Goal: Task Accomplishment & Management: Use online tool/utility

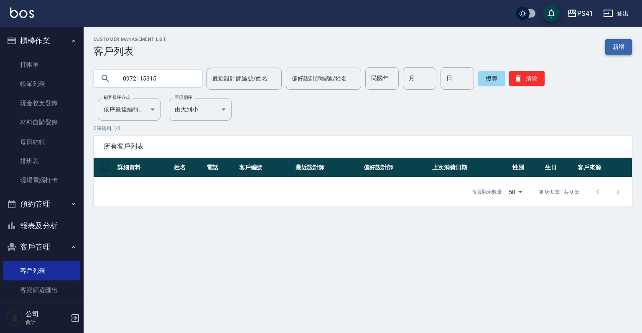
click at [616, 44] on link "新增" at bounding box center [618, 46] width 27 height 15
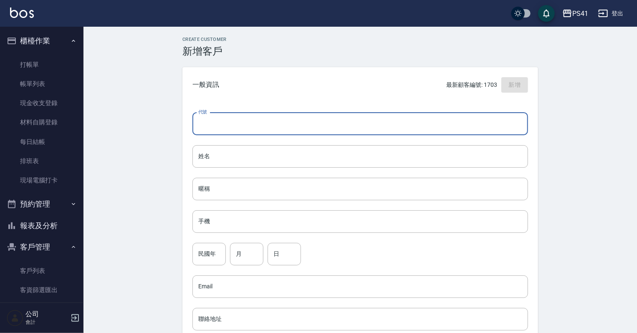
click at [221, 132] on input "代號" at bounding box center [361, 124] width 336 height 23
type input "1705"
drag, startPoint x: 289, startPoint y: 151, endPoint x: 287, endPoint y: 158, distance: 7.4
click at [287, 157] on input "姓名" at bounding box center [361, 156] width 336 height 23
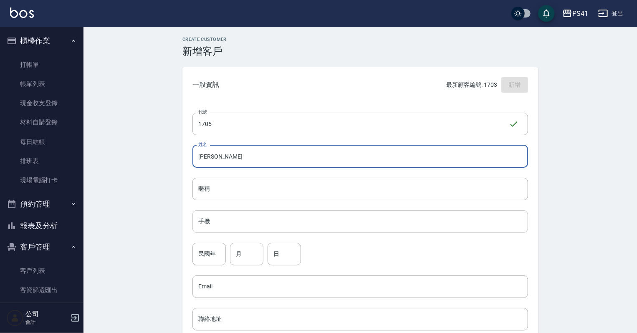
type input "[PERSON_NAME]"
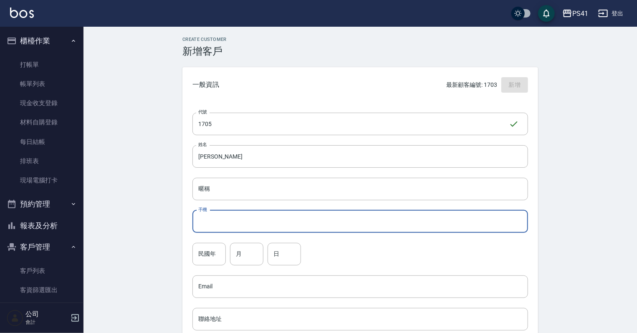
click at [346, 221] on input "手機" at bounding box center [361, 222] width 336 height 23
type input "0972115315"
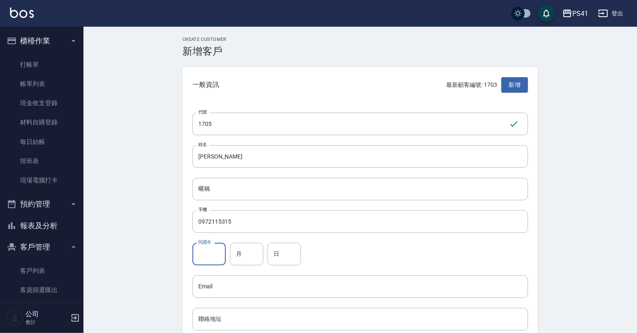
click at [194, 265] on input "民國年" at bounding box center [209, 254] width 33 height 23
type input "71"
click at [236, 264] on input "月" at bounding box center [246, 254] width 33 height 23
type input "05"
drag, startPoint x: 278, startPoint y: 260, endPoint x: 266, endPoint y: 244, distance: 20.2
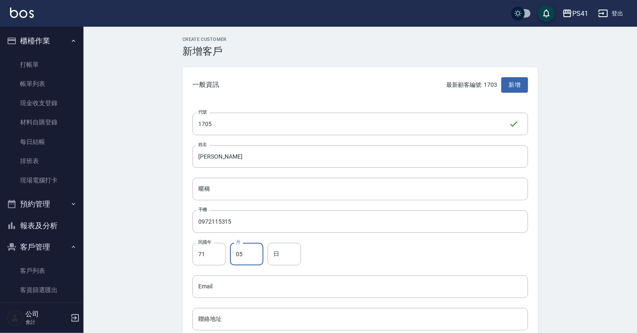
click at [278, 260] on input "日" at bounding box center [284, 254] width 33 height 23
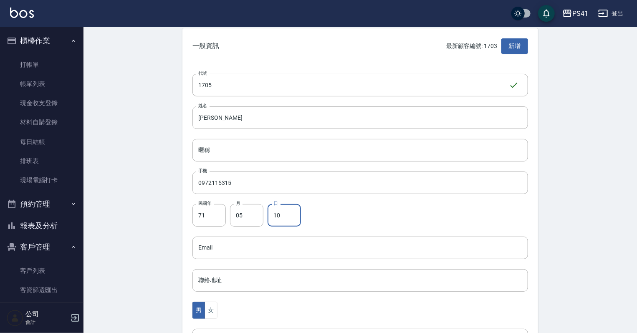
scroll to position [134, 0]
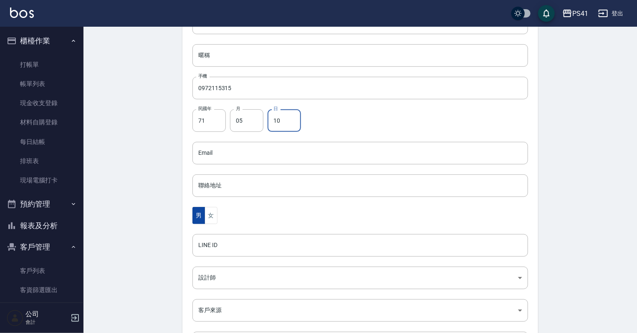
type input "10"
click at [201, 221] on button "男" at bounding box center [199, 215] width 13 height 17
click at [210, 219] on button "女" at bounding box center [211, 215] width 13 height 17
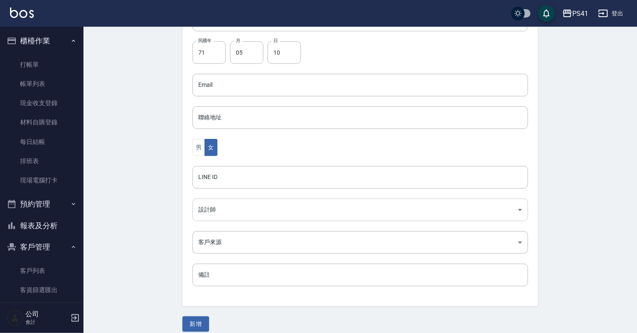
scroll to position [210, 0]
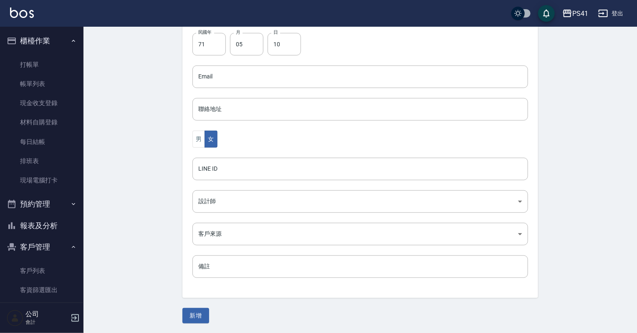
click at [231, 215] on div "代號 1705 ​ 代號 姓名 劉依萍 姓名 暱稱 暱稱 手機 0972115315 手機 民國年 71 民國年 月 05 月 日 10 日 Email Em…" at bounding box center [361, 96] width 356 height 406
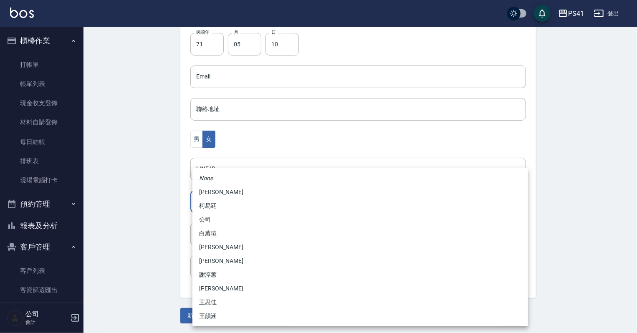
click at [244, 206] on body "PS41 登出 櫃檯作業 打帳單 帳單列表 現金收支登錄 材料自購登錄 每日結帳 排班表 現場電腦打卡 預約管理 預約管理 單日預約紀錄 單週預約紀錄 報表及…" at bounding box center [318, 62] width 637 height 544
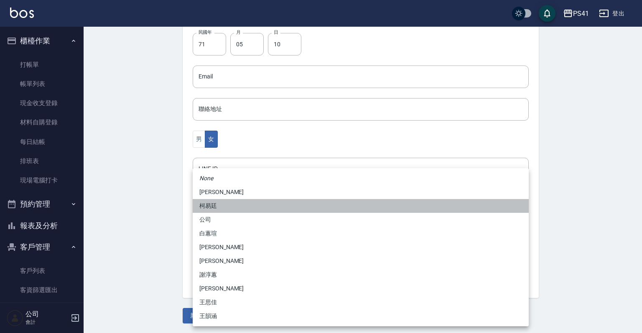
click at [239, 204] on li "柯易廷" at bounding box center [361, 206] width 336 height 14
type input "a4b5a48f-48c4-4a60-a2f1-ef8685389a6a"
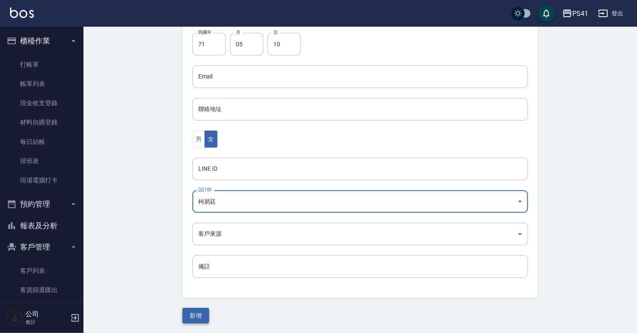
click at [185, 318] on button "新增" at bounding box center [196, 315] width 27 height 15
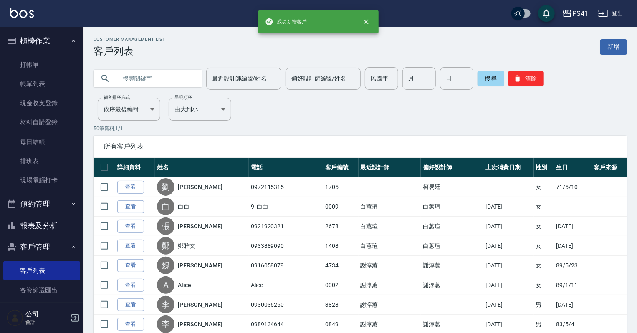
click at [79, 65] on nav "櫃檯作業 打帳單 帳單列表 現金收支登錄 材料自購登錄 每日結帳 排班表 現場電腦打卡 預約管理 預約管理 單日預約紀錄 單週預約紀錄 報表及分析 報表目錄 …" at bounding box center [42, 165] width 84 height 276
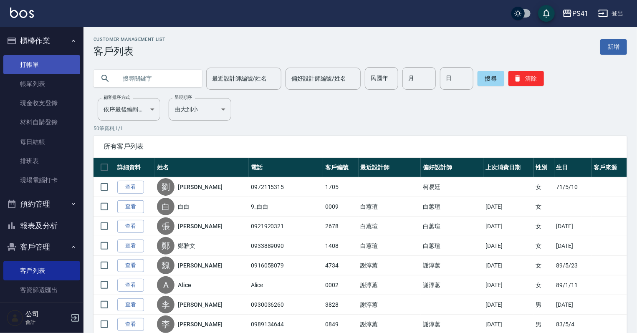
drag, startPoint x: 55, startPoint y: 63, endPoint x: 60, endPoint y: 61, distance: 5.8
click at [56, 63] on link "打帳單" at bounding box center [41, 64] width 77 height 19
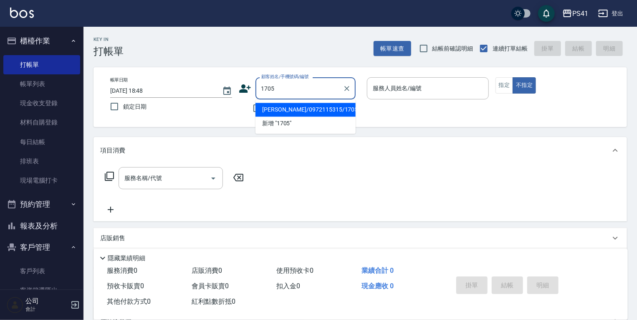
type input "[PERSON_NAME]/0972115315/1705"
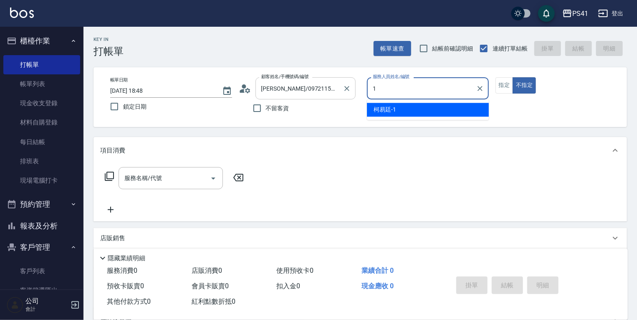
type input "[PERSON_NAME]-1"
type button "false"
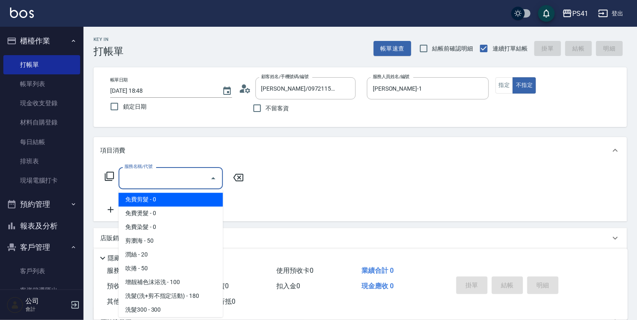
drag, startPoint x: 174, startPoint y: 172, endPoint x: 168, endPoint y: 182, distance: 12.0
click at [174, 172] on input "服務名稱/代號" at bounding box center [164, 178] width 84 height 15
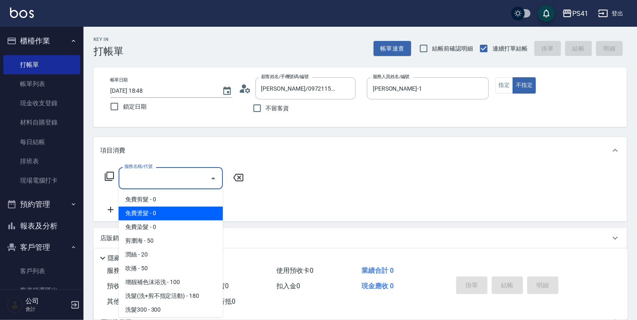
scroll to position [33, 0]
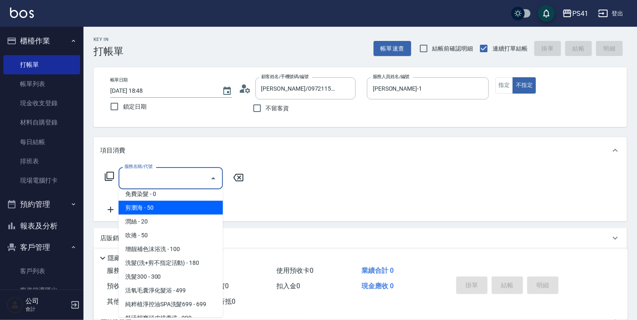
click at [169, 210] on span "剪瀏海 - 50" at bounding box center [171, 208] width 104 height 14
type input "剪瀏海(250)"
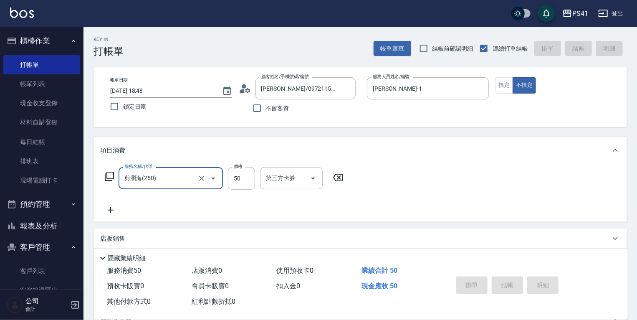
type input "2025/09/16 18:49"
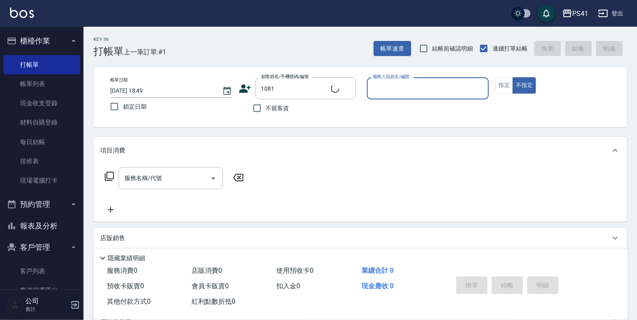
type input "[PERSON_NAME]/0953503467/1081"
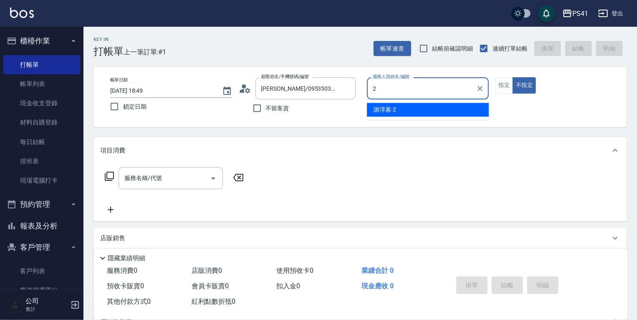
type input "謝淳蕙-2"
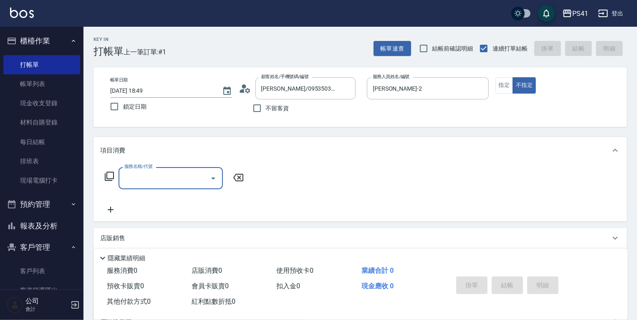
click at [179, 180] on input "服務名稱/代號" at bounding box center [164, 178] width 84 height 15
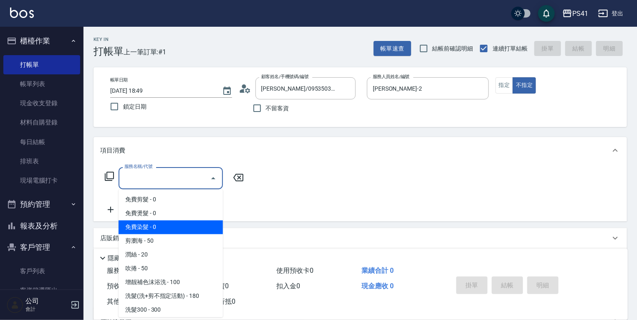
scroll to position [67, 0]
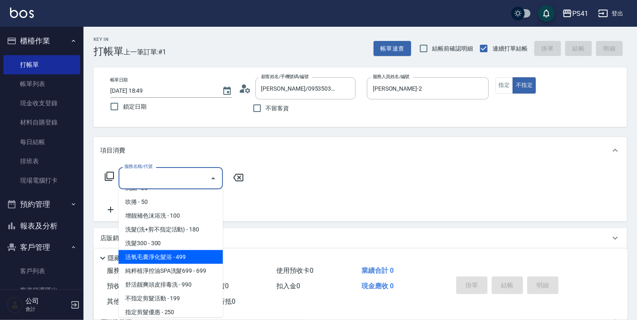
click at [173, 256] on span "活氧毛囊淨化髮浴 - 499" at bounding box center [171, 257] width 104 height 14
type input "活氧毛囊淨化髮浴(1499)"
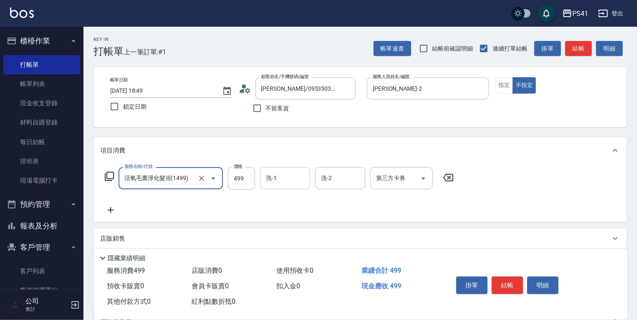
click at [276, 180] on input "洗-1" at bounding box center [285, 178] width 43 height 15
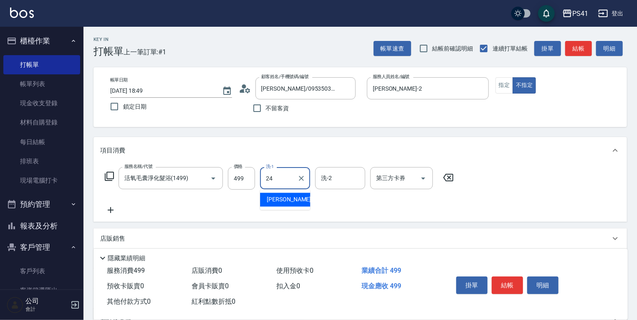
type input "小涵-24"
click at [112, 212] on icon at bounding box center [110, 210] width 21 height 10
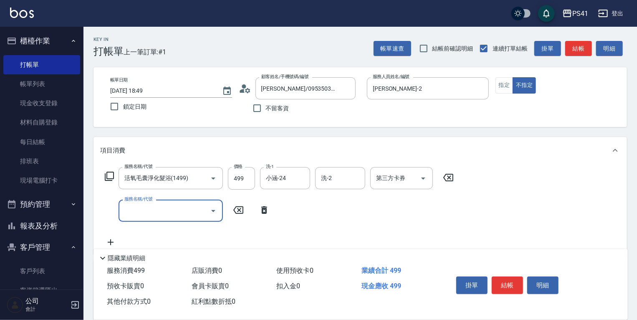
click at [190, 215] on input "服務名稱/代號" at bounding box center [164, 210] width 84 height 15
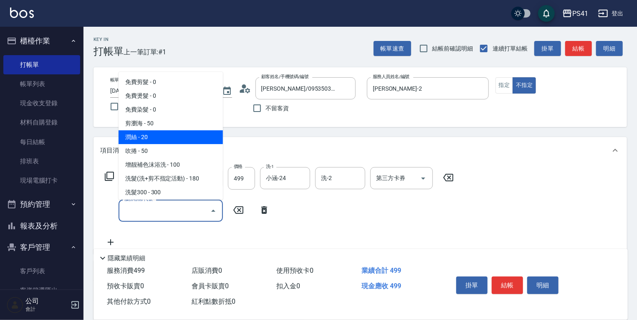
click at [167, 140] on span "潤絲 - 20" at bounding box center [171, 137] width 104 height 14
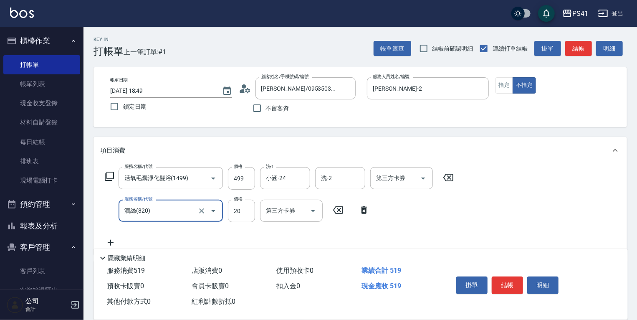
type input "潤絲(820)"
click at [281, 215] on input "護-1" at bounding box center [285, 210] width 43 height 15
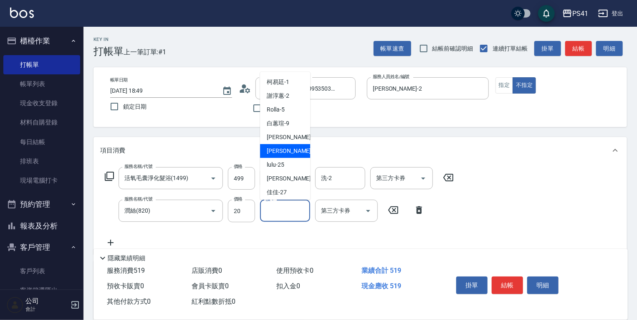
click at [282, 152] on span "小涵 -24" at bounding box center [293, 151] width 53 height 9
type input "小涵-24"
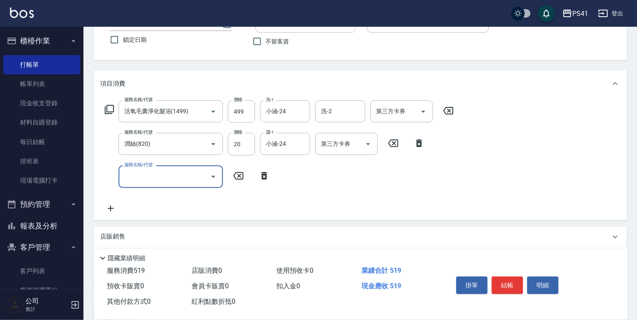
click at [162, 184] on div "服務名稱/代號" at bounding box center [171, 176] width 104 height 22
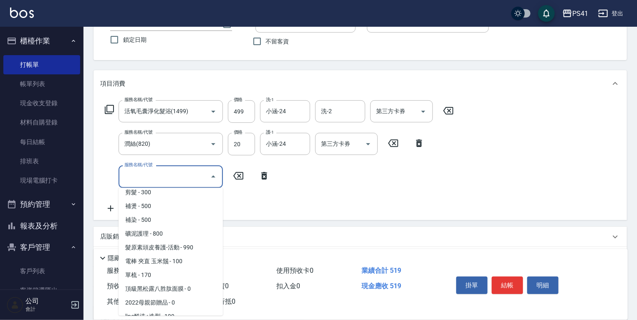
scroll to position [200, 0]
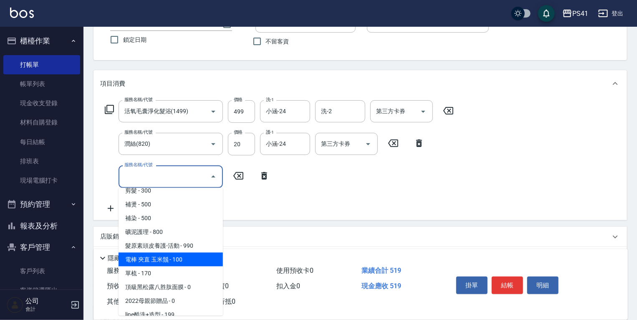
click at [185, 259] on span "電棒 夾直 玉米鬚 - 100" at bounding box center [171, 260] width 104 height 14
type input "電棒 夾直 玉米鬚(8100)"
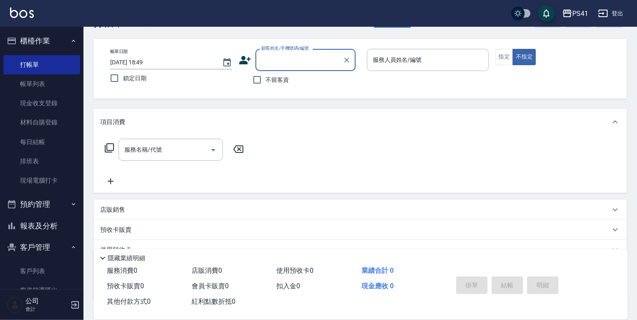
scroll to position [0, 0]
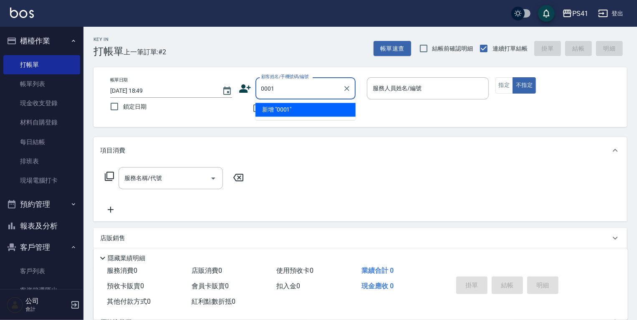
type input "0001"
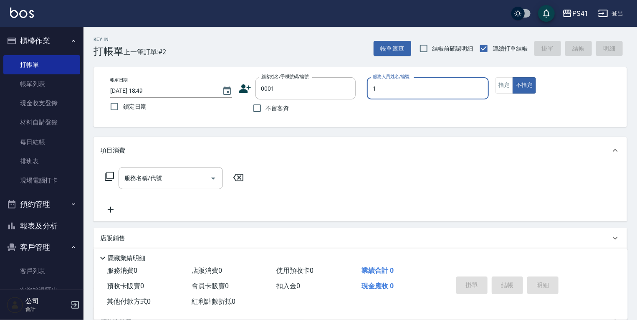
type input "[PERSON_NAME]-1"
type input "pingu/1_pingu/0001"
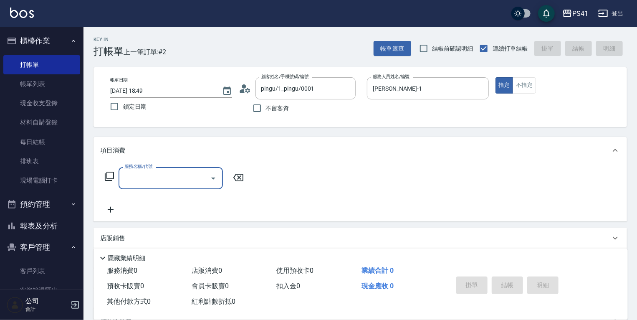
click at [134, 175] on input "服務名稱/代號" at bounding box center [164, 178] width 84 height 15
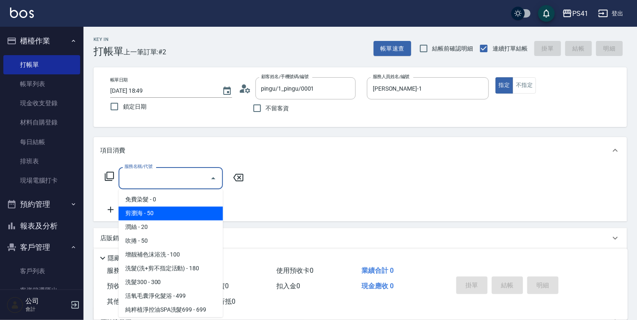
scroll to position [67, 0]
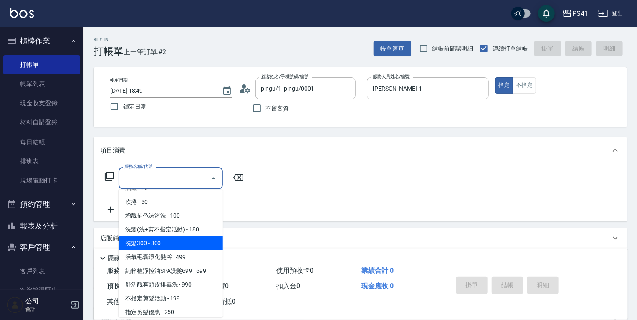
click at [172, 243] on span "洗髮300 - 300" at bounding box center [171, 243] width 104 height 14
type input "洗髮300(1300)"
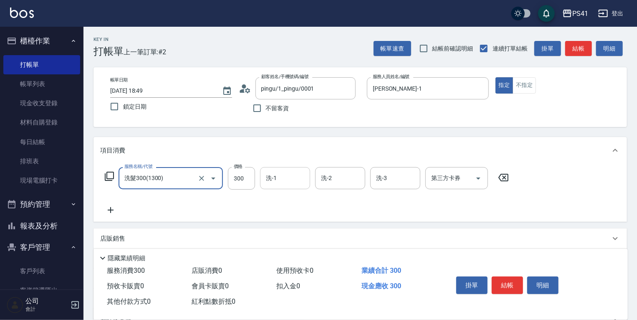
click at [280, 187] on div "洗-1" at bounding box center [285, 178] width 50 height 22
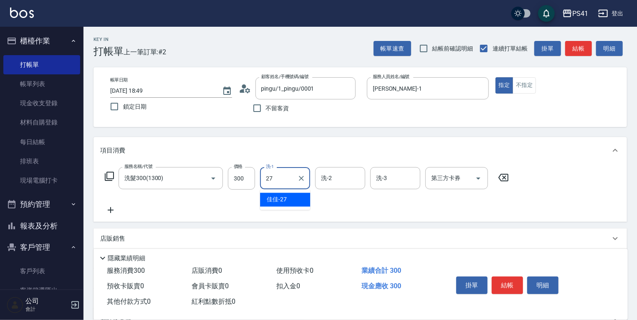
type input "佳佳-27"
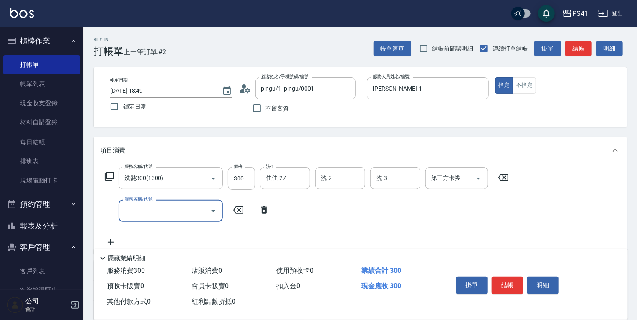
click at [171, 203] on input "服務名稱/代號" at bounding box center [164, 210] width 84 height 15
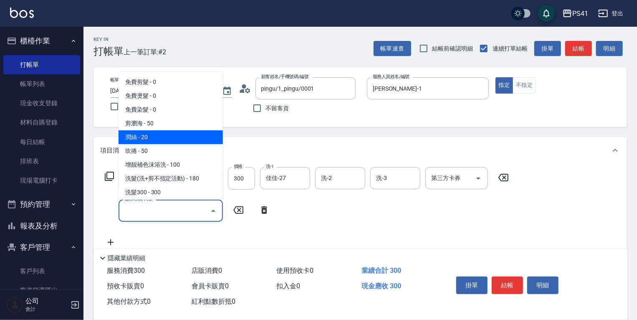
click at [173, 133] on span "潤絲 - 20" at bounding box center [171, 137] width 104 height 14
type input "潤絲(820)"
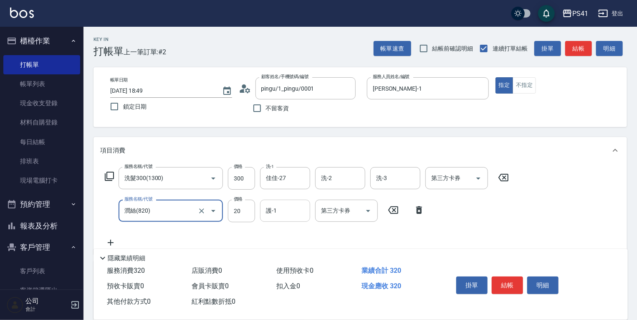
click at [277, 211] on input "護-1" at bounding box center [285, 210] width 43 height 15
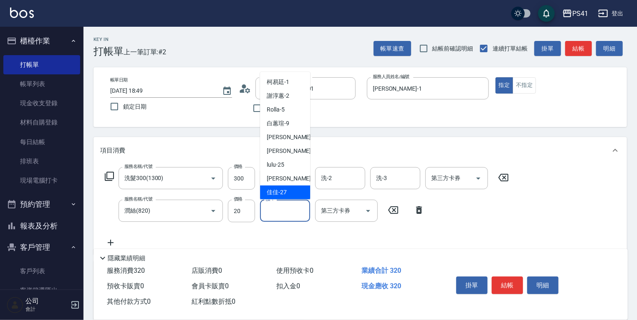
click at [278, 187] on div "佳佳 -27" at bounding box center [285, 192] width 50 height 14
type input "佳佳-27"
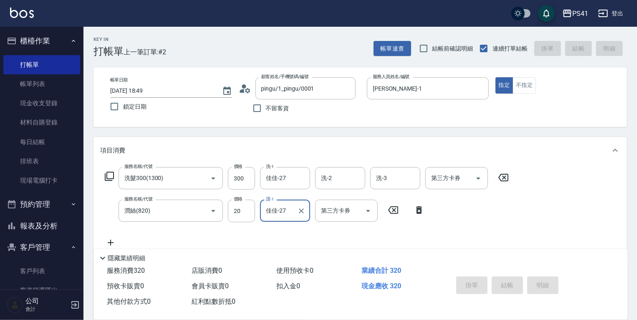
type input "2025/09/16 18:50"
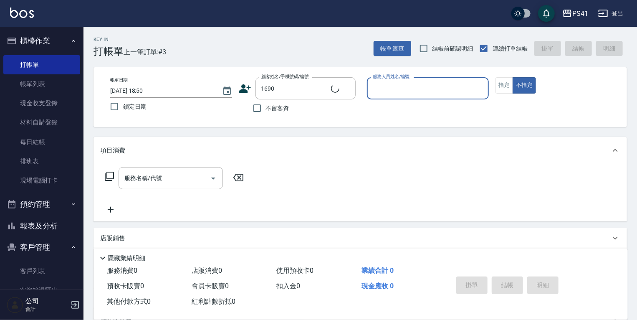
type input "[PERSON_NAME]/0911372920/1690"
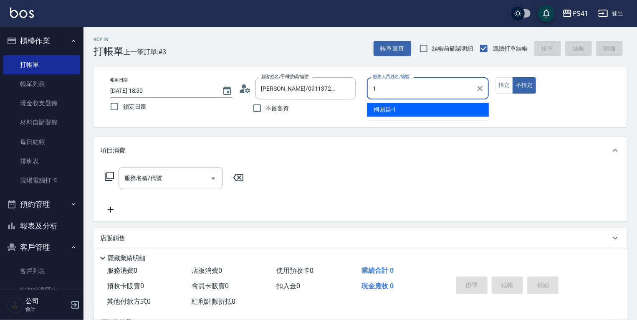
type input "[PERSON_NAME]-1"
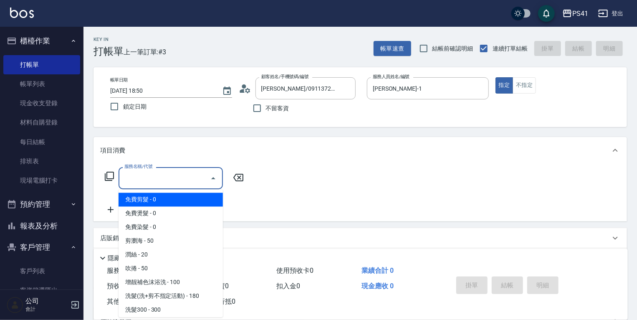
click at [173, 184] on input "服務名稱/代號" at bounding box center [164, 178] width 84 height 15
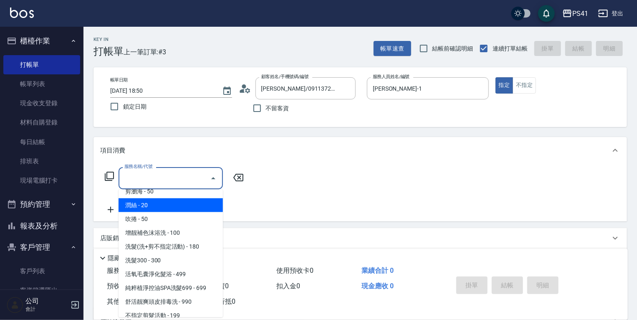
scroll to position [100, 0]
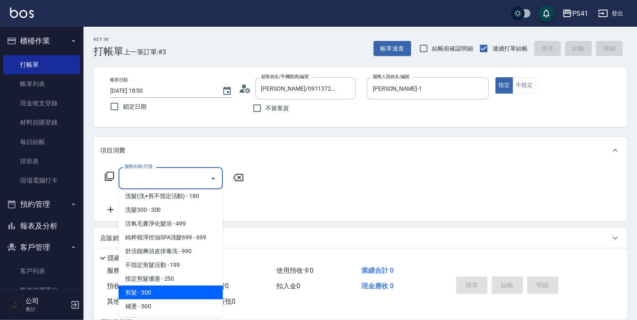
click at [179, 292] on span "剪髮 - 300" at bounding box center [171, 293] width 104 height 14
type input "剪髮(2300)"
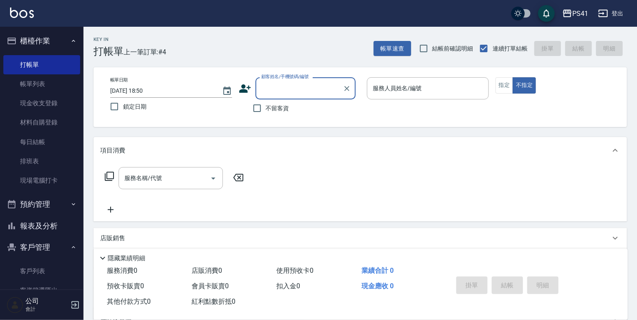
drag, startPoint x: 67, startPoint y: 232, endPoint x: 69, endPoint y: 217, distance: 14.7
click at [67, 230] on button "報表及分析" at bounding box center [41, 226] width 77 height 22
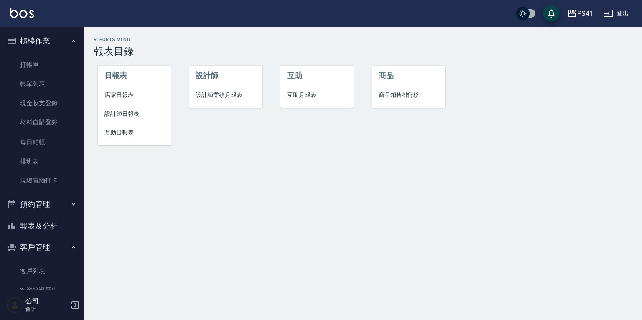
click at [113, 139] on li "互助日報表" at bounding box center [134, 132] width 73 height 19
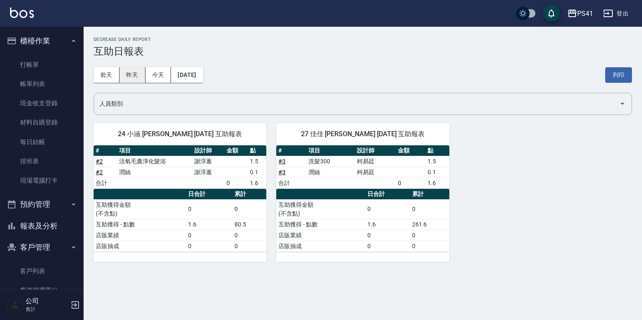
click at [127, 76] on button "昨天" at bounding box center [132, 74] width 26 height 15
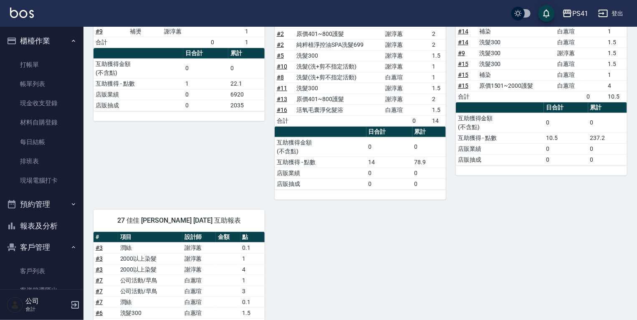
scroll to position [49, 0]
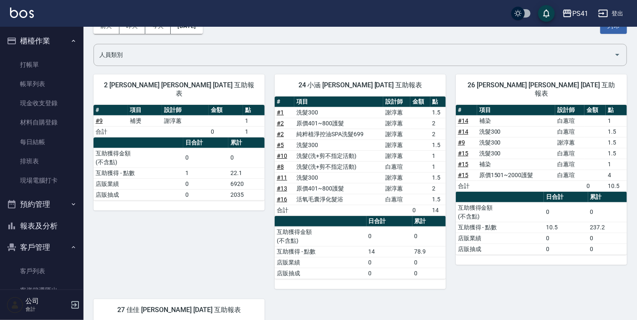
click at [92, 111] on div "2 謝淳蕙 謝淳蕙 09/15/2025 互助報表 # 項目 設計師 金額 點 # 9 補燙 謝淳蕙 1 合計 0 1 日合計 累計 互助獲得金額 (不含點)…" at bounding box center [174, 176] width 181 height 225
click at [99, 117] on link "# 9" at bounding box center [99, 120] width 7 height 7
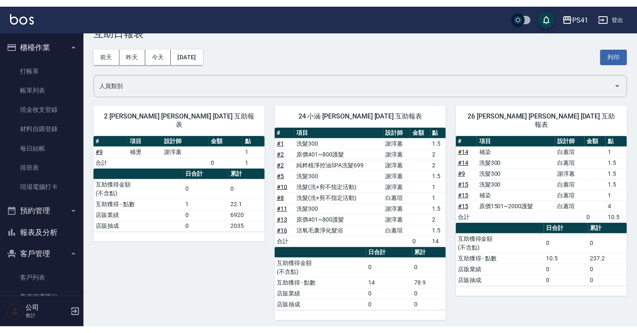
scroll to position [0, 0]
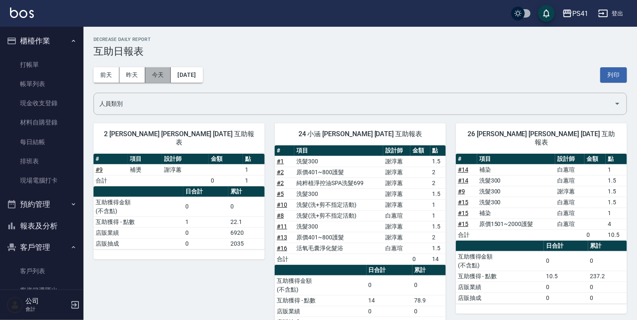
click at [160, 74] on button "今天" at bounding box center [158, 74] width 26 height 15
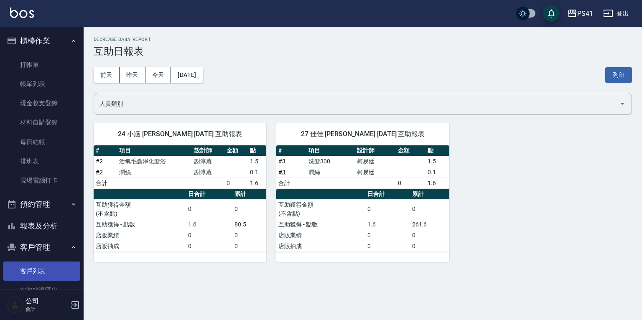
click at [51, 271] on link "客戶列表" at bounding box center [41, 270] width 77 height 19
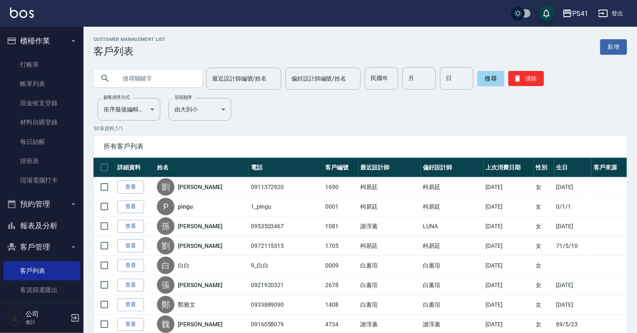
click at [64, 38] on button "櫃檯作業" at bounding box center [41, 41] width 77 height 22
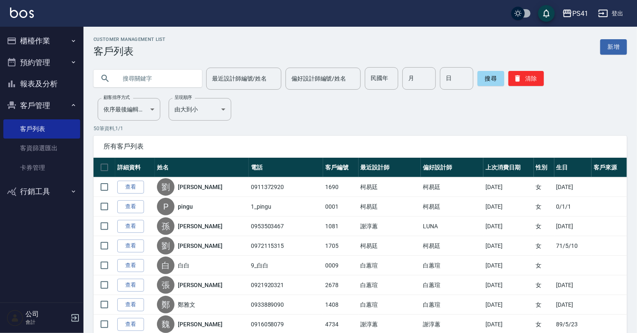
click at [40, 106] on button "客戶管理" at bounding box center [41, 106] width 77 height 22
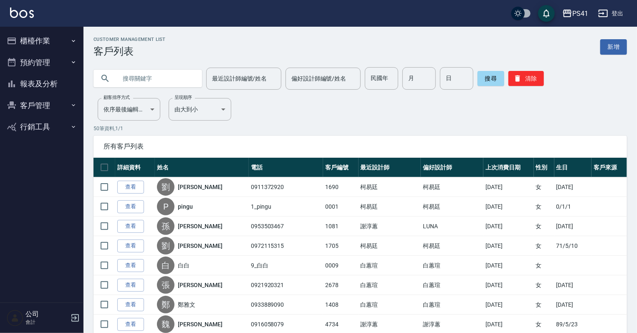
click at [47, 33] on button "櫃檯作業" at bounding box center [41, 41] width 77 height 22
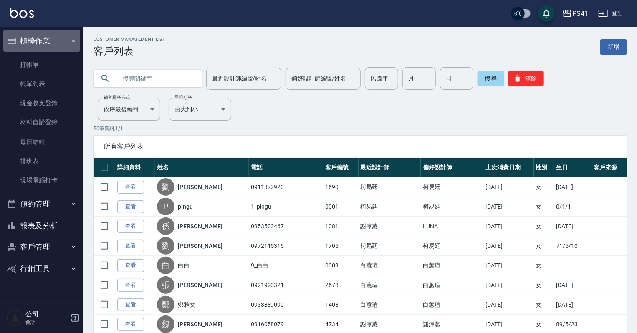
click at [47, 34] on button "櫃檯作業" at bounding box center [41, 41] width 77 height 22
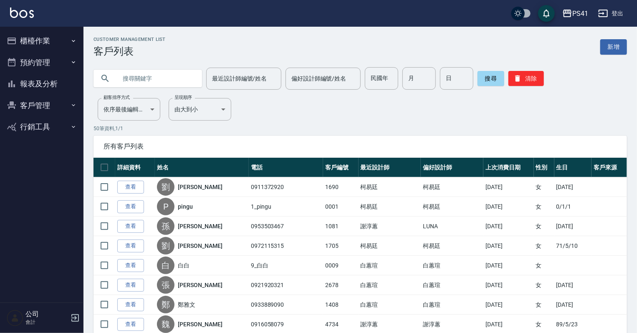
click at [35, 104] on button "客戶管理" at bounding box center [41, 106] width 77 height 22
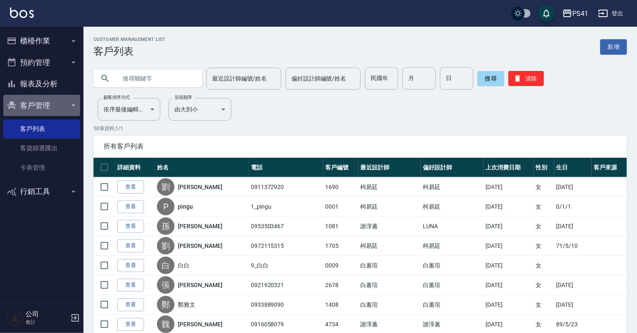
click at [35, 104] on button "客戶管理" at bounding box center [41, 106] width 77 height 22
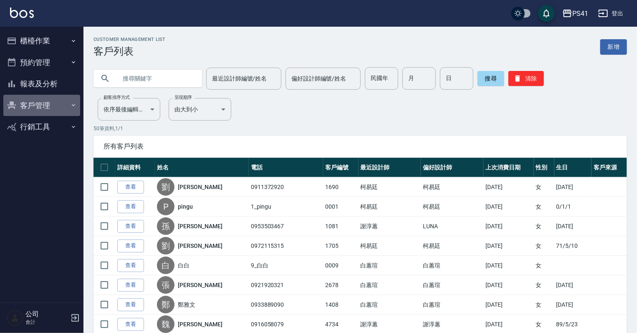
click at [47, 104] on button "客戶管理" at bounding box center [41, 106] width 77 height 22
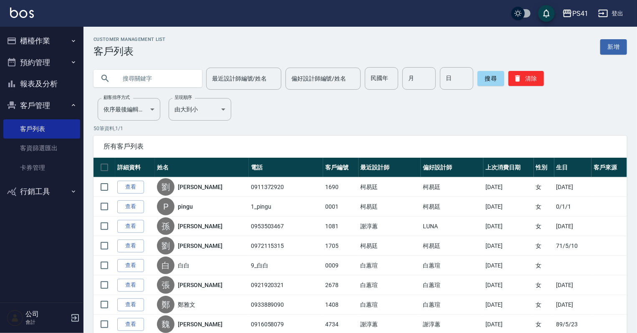
click at [127, 75] on input "text" at bounding box center [156, 78] width 79 height 23
type input "0918524867"
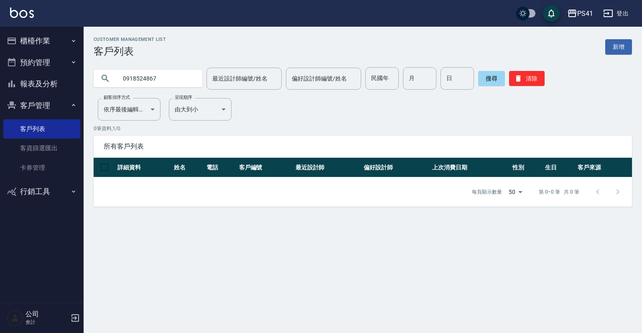
click at [75, 41] on icon "button" at bounding box center [73, 41] width 7 height 7
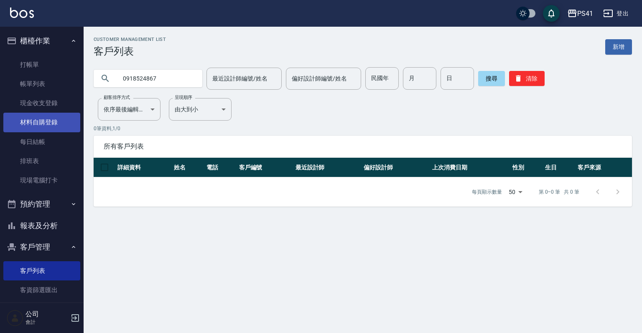
click at [56, 119] on link "材料自購登錄" at bounding box center [41, 122] width 77 height 19
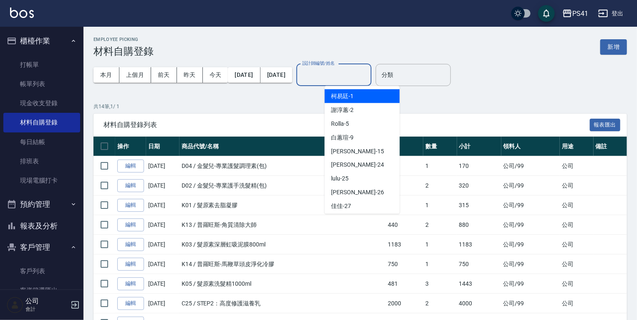
click at [344, 78] on input "設計師編號/姓名" at bounding box center [334, 75] width 68 height 15
click at [356, 95] on div "柯易廷 -1" at bounding box center [362, 96] width 75 height 14
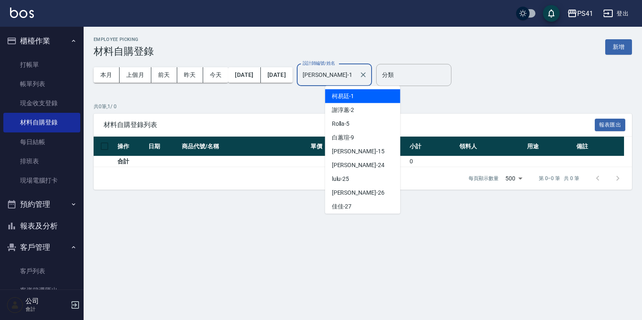
click at [352, 71] on input "[PERSON_NAME]-1" at bounding box center [327, 75] width 55 height 15
click at [361, 109] on div "謝淳蕙 -2" at bounding box center [362, 110] width 75 height 14
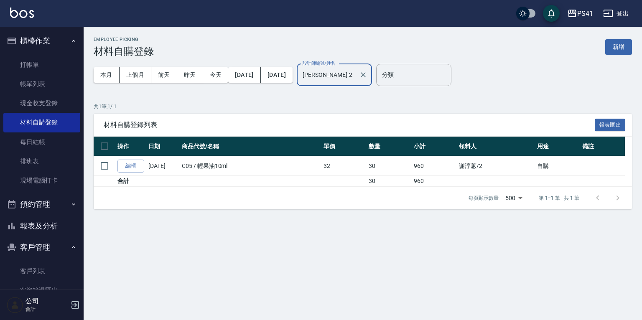
click at [355, 77] on input "謝淳蕙-2" at bounding box center [327, 75] width 55 height 15
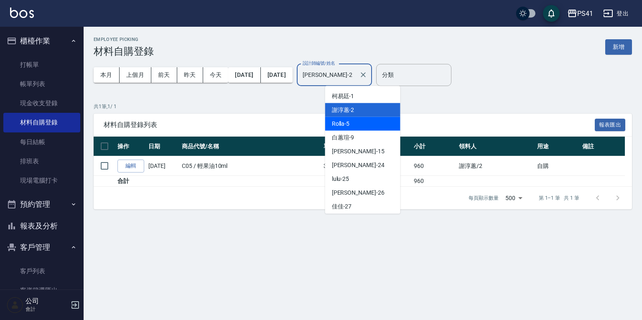
click at [352, 121] on div "Rolla -5" at bounding box center [362, 124] width 75 height 14
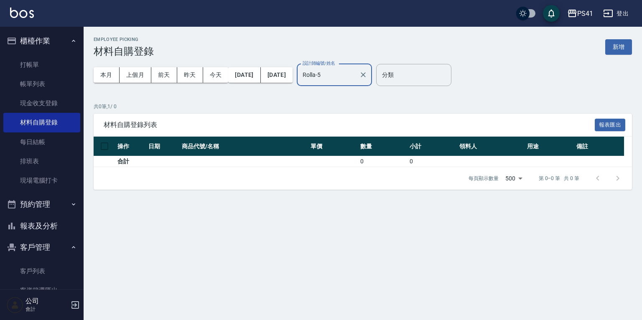
click at [355, 69] on input "Rolla-5" at bounding box center [327, 75] width 55 height 15
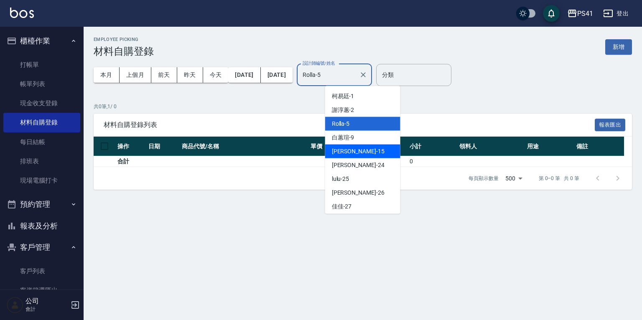
click at [350, 145] on div "李靜芳 -15" at bounding box center [362, 152] width 75 height 14
click at [353, 79] on input "李靜芳-15" at bounding box center [327, 75] width 55 height 15
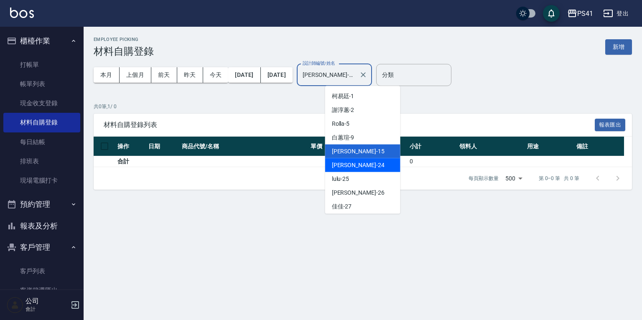
click at [340, 167] on span "小涵 -24" at bounding box center [358, 165] width 53 height 9
click at [355, 73] on input "小涵-24" at bounding box center [327, 75] width 55 height 15
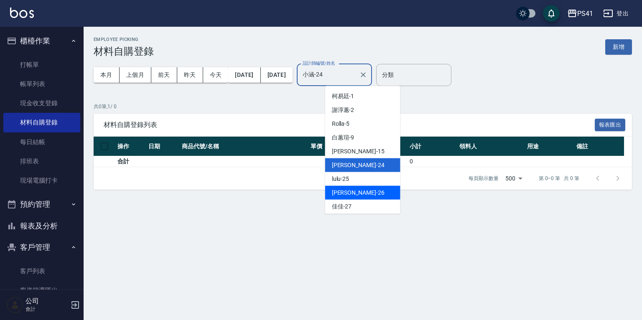
drag, startPoint x: 365, startPoint y: 192, endPoint x: 363, endPoint y: 187, distance: 5.8
click at [365, 193] on div "[PERSON_NAME] -26" at bounding box center [362, 193] width 75 height 14
click at [355, 76] on input "[PERSON_NAME]-26" at bounding box center [327, 75] width 55 height 15
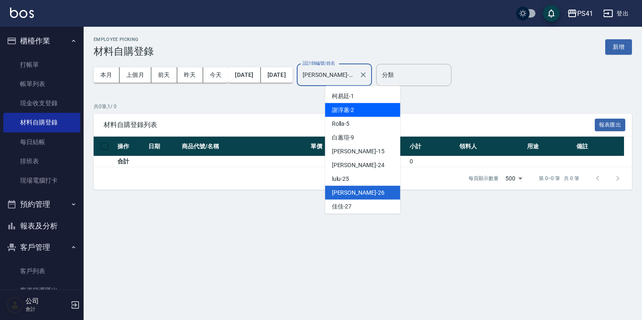
click at [362, 109] on div "謝淳蕙 -2" at bounding box center [362, 110] width 75 height 14
type input "謝淳蕙-2"
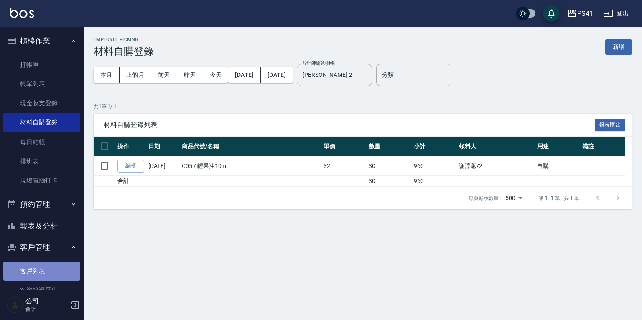
click at [42, 268] on link "客戶列表" at bounding box center [41, 270] width 77 height 19
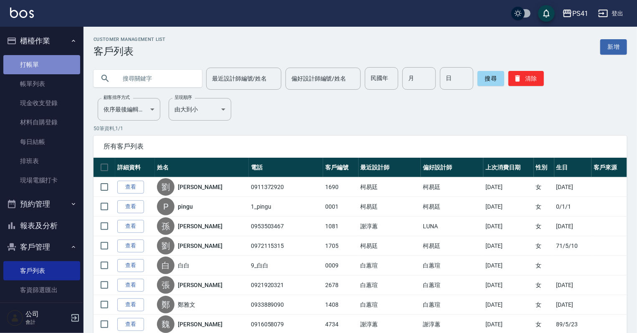
click at [48, 67] on link "打帳單" at bounding box center [41, 64] width 77 height 19
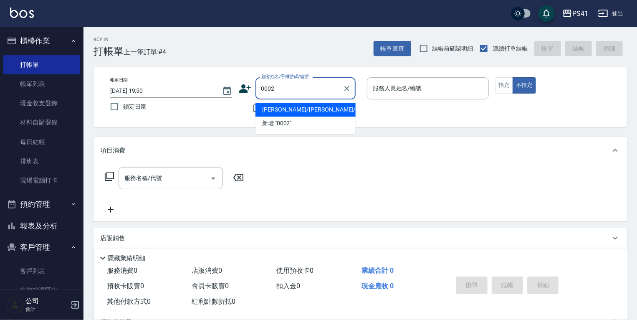
type input "Alice/Alice/0002"
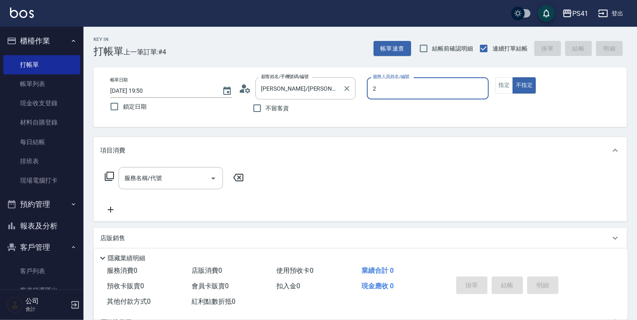
type input "謝淳蕙-2"
type button "false"
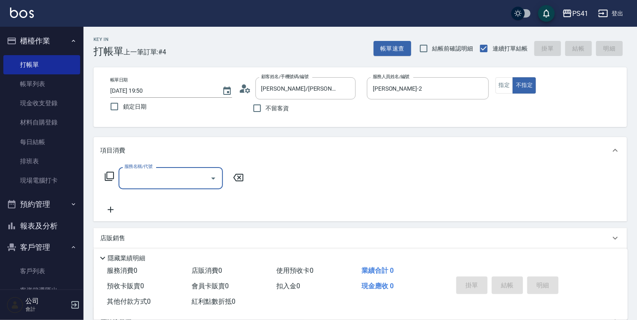
click at [165, 175] on input "服務名稱/代號" at bounding box center [164, 178] width 84 height 15
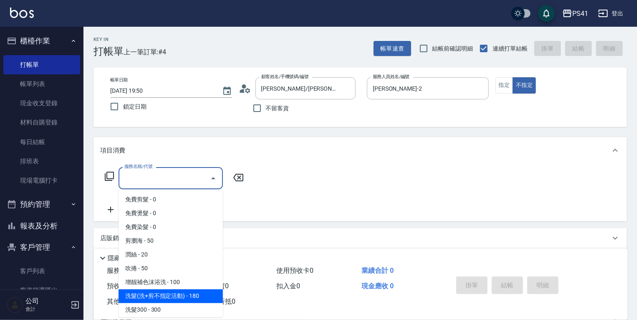
click at [170, 289] on span "洗髮(洗+剪不指定活動) - 180" at bounding box center [171, 296] width 104 height 14
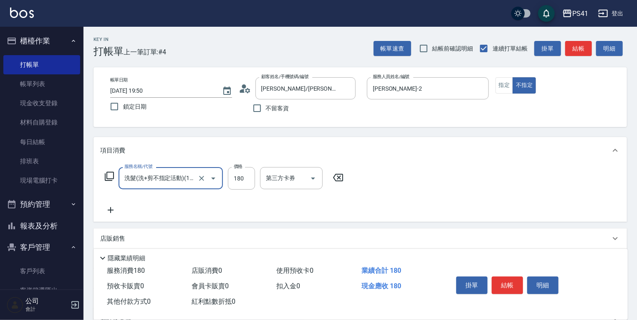
type input "洗髮(洗+剪不指定活動)(1180)"
click at [278, 173] on input "洗-1" at bounding box center [285, 178] width 43 height 15
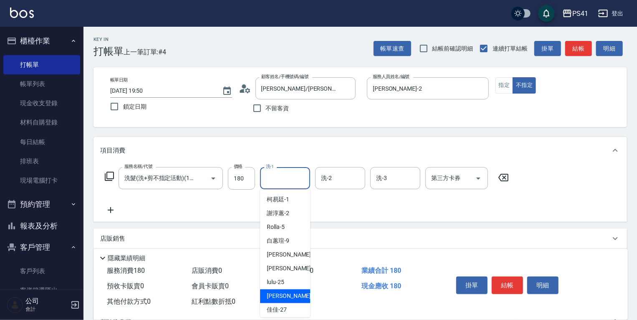
drag, startPoint x: 292, startPoint y: 294, endPoint x: 269, endPoint y: 266, distance: 36.3
click at [291, 294] on span "[PERSON_NAME] -26" at bounding box center [293, 296] width 53 height 9
type input "[PERSON_NAME]-26"
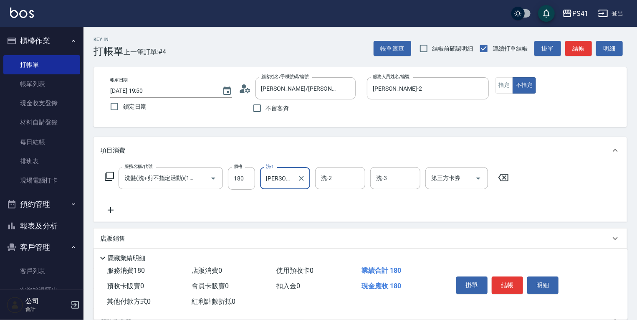
click at [110, 208] on icon at bounding box center [111, 210] width 6 height 6
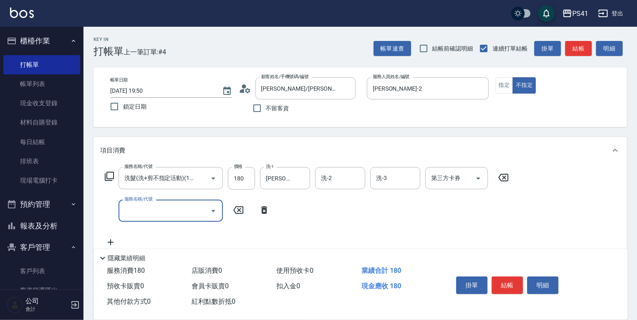
click at [140, 211] on input "服務名稱/代號" at bounding box center [164, 210] width 84 height 15
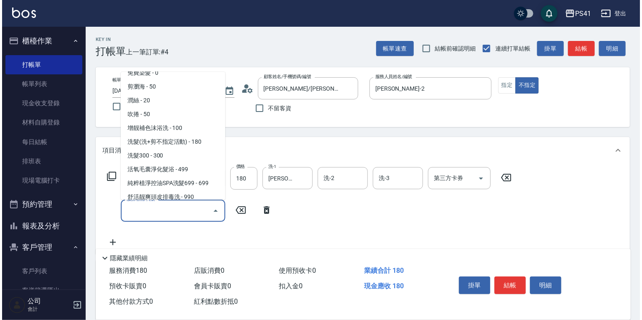
scroll to position [100, 0]
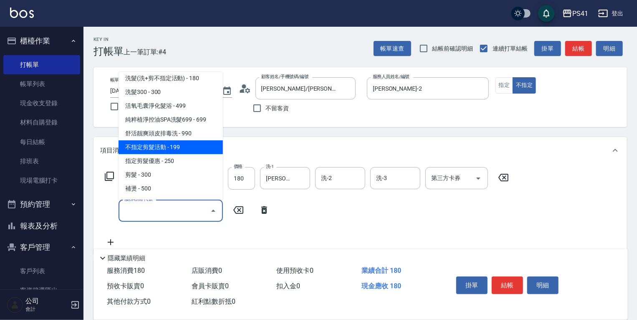
click at [157, 144] on span "不指定剪髮活動 - 199" at bounding box center [171, 147] width 104 height 14
type input "不指定剪髮活動(2199)"
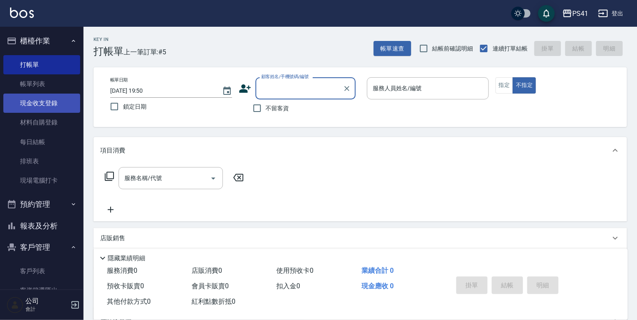
click at [65, 102] on link "現金收支登錄" at bounding box center [41, 103] width 77 height 19
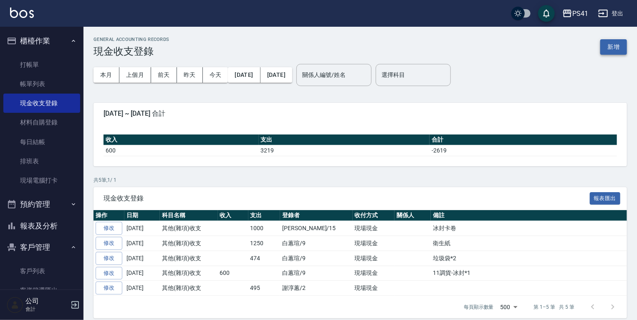
click at [612, 43] on button "新增" at bounding box center [614, 46] width 27 height 15
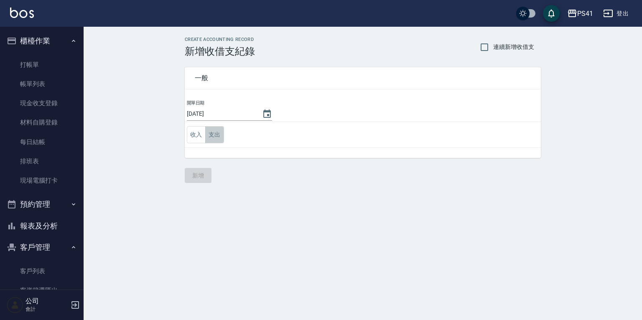
click at [216, 137] on button "支出" at bounding box center [214, 134] width 19 height 17
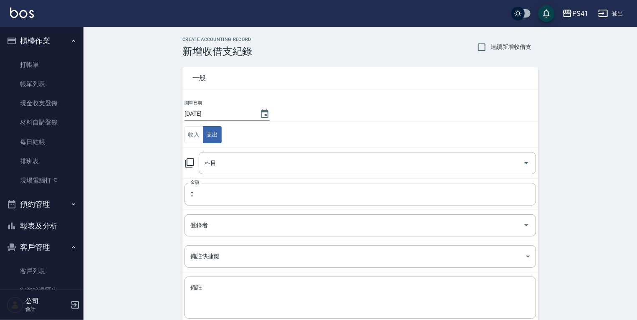
click at [193, 164] on icon at bounding box center [190, 163] width 10 height 10
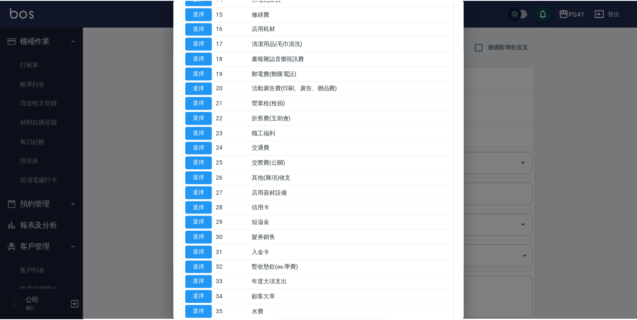
scroll to position [301, 0]
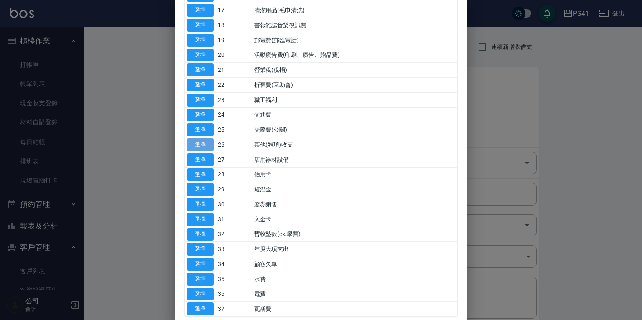
click at [209, 143] on button "選擇" at bounding box center [200, 144] width 27 height 13
type input "26 其他(雜項)收支"
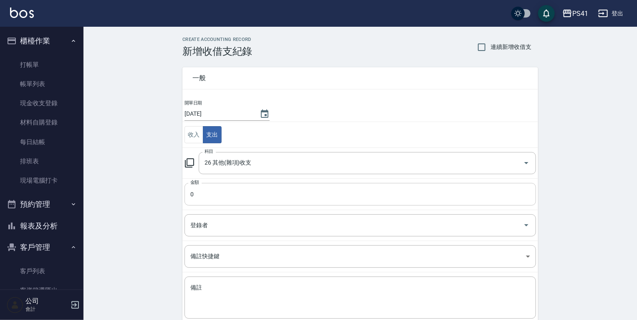
click at [229, 203] on input "0" at bounding box center [361, 194] width 352 height 23
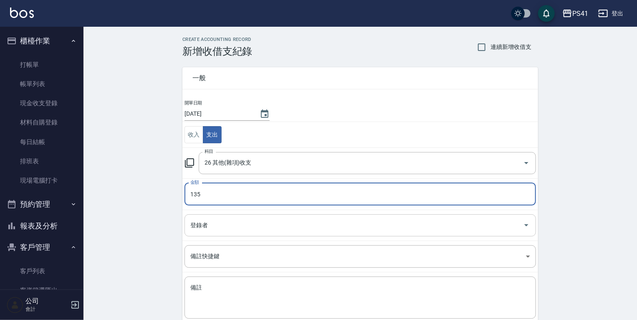
type input "135"
click at [195, 218] on div "登錄者 登錄者" at bounding box center [361, 225] width 352 height 22
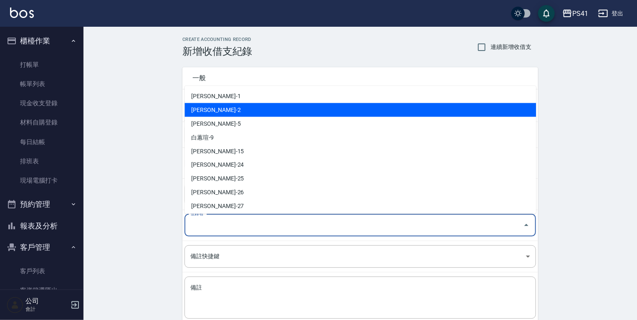
click at [233, 109] on li "謝淳蕙-2" at bounding box center [361, 110] width 352 height 14
type input "謝淳蕙-2"
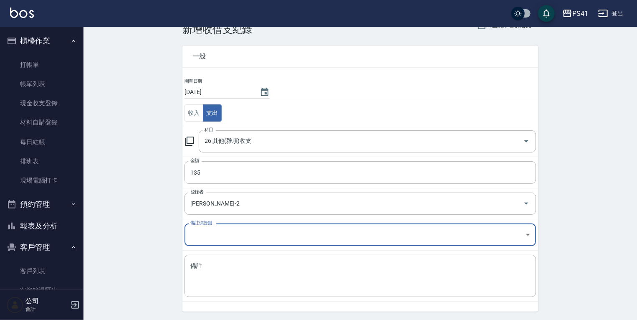
scroll to position [33, 0]
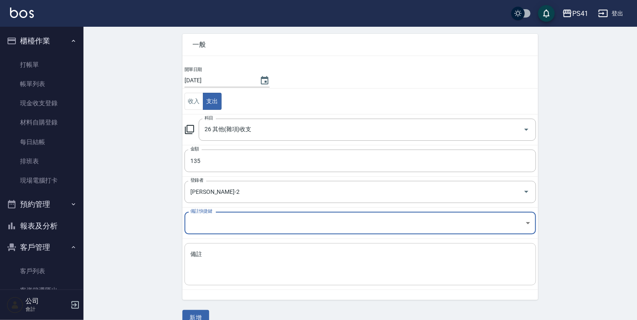
click at [212, 266] on textarea "備註" at bounding box center [360, 264] width 340 height 28
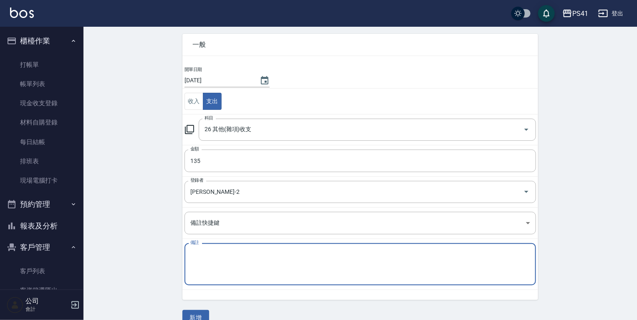
type textarea "s"
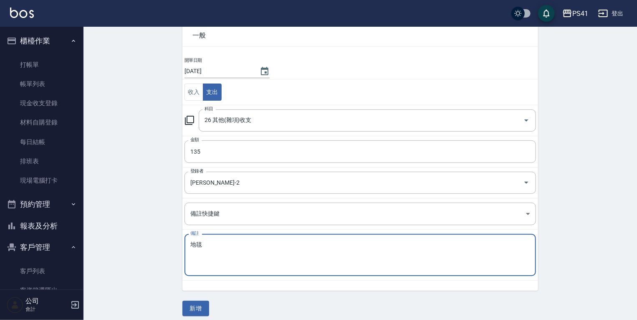
scroll to position [48, 0]
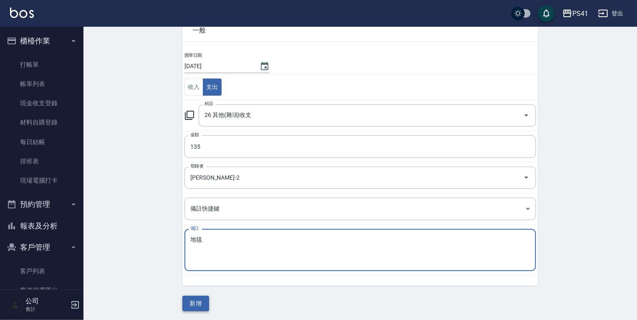
type textarea "地毯"
click at [206, 299] on button "新增" at bounding box center [196, 303] width 27 height 15
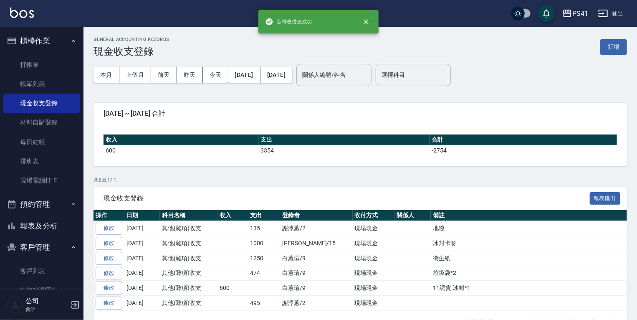
click at [46, 222] on button "報表及分析" at bounding box center [41, 226] width 77 height 22
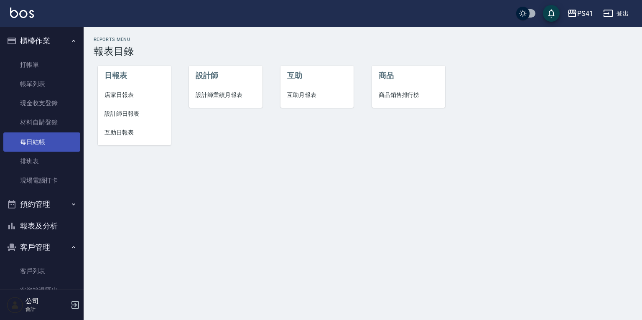
click at [53, 142] on link "每日結帳" at bounding box center [41, 141] width 77 height 19
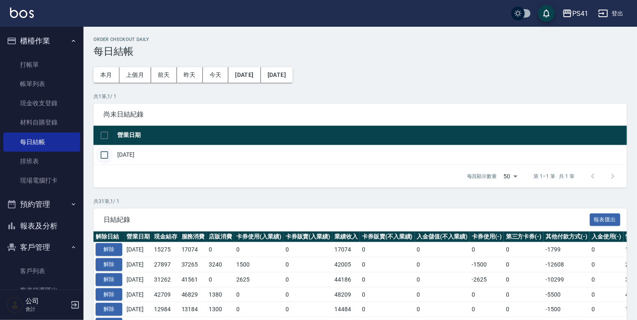
click at [105, 157] on input "checkbox" at bounding box center [105, 155] width 18 height 18
checkbox input "true"
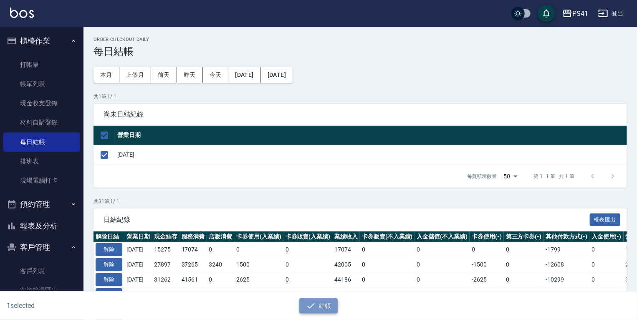
click at [324, 310] on button "結帳" at bounding box center [318, 305] width 39 height 15
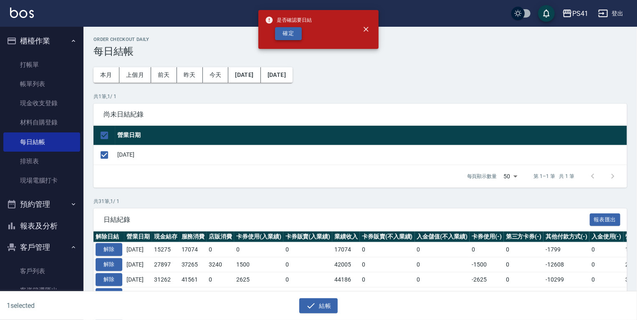
click at [284, 29] on button "確定" at bounding box center [288, 33] width 27 height 13
checkbox input "false"
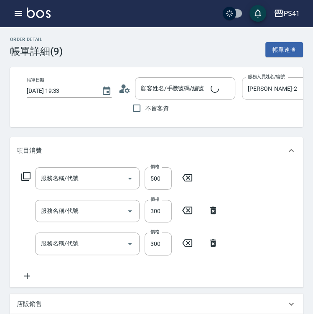
type input "補燙(3500)"
type input "剪髮(2300)"
type input "洗髮300(1300)"
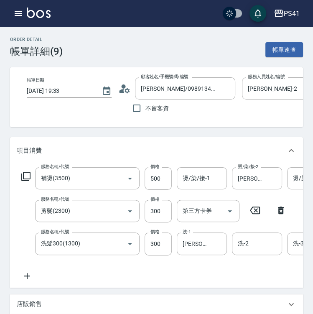
type input "李冠廷/0989134644/0849"
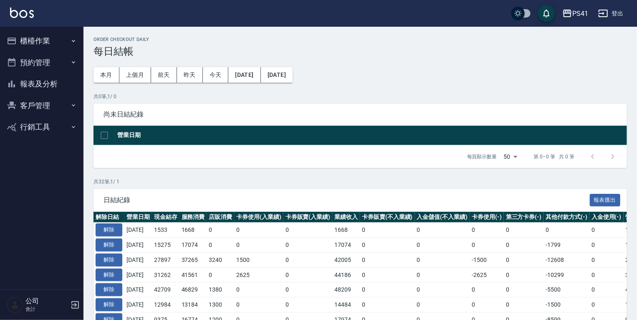
click at [45, 83] on button "報表及分析" at bounding box center [41, 84] width 77 height 22
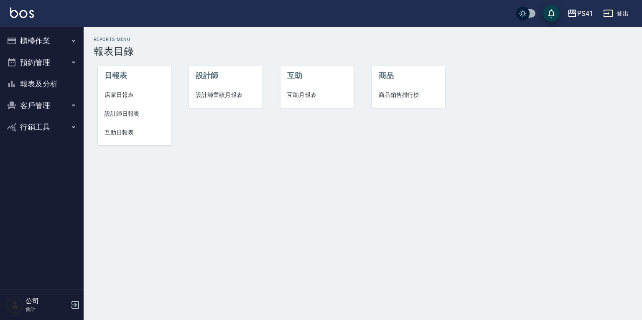
click at [115, 91] on span "店家日報表" at bounding box center [134, 95] width 60 height 9
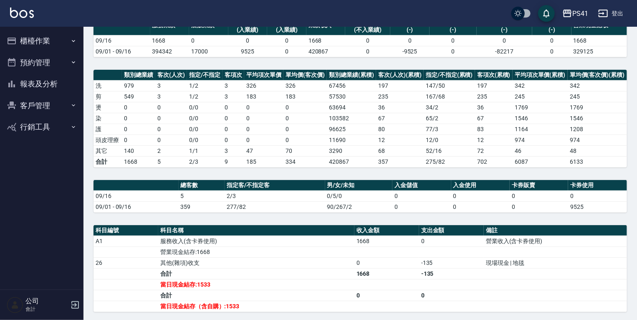
scroll to position [67, 0]
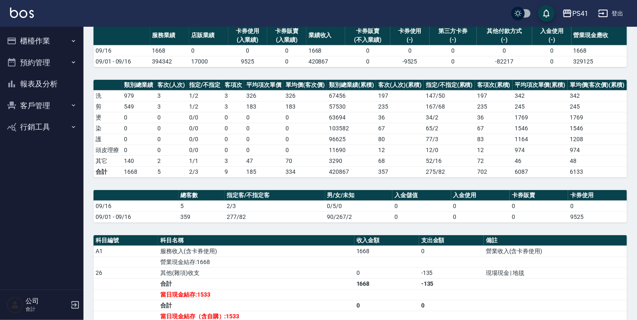
click at [50, 82] on button "報表及分析" at bounding box center [41, 84] width 77 height 22
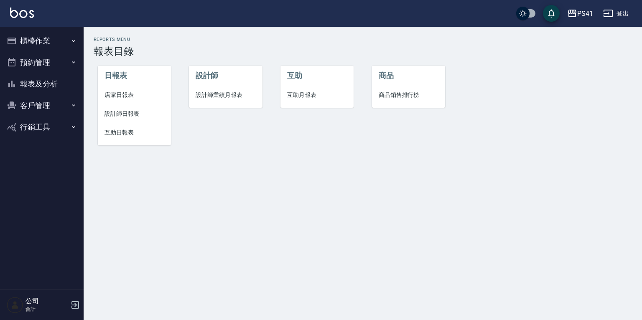
click at [58, 69] on button "預約管理" at bounding box center [41, 63] width 77 height 22
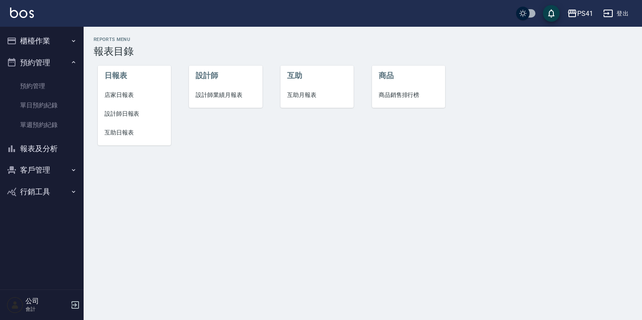
click at [52, 49] on button "櫃檯作業" at bounding box center [41, 41] width 77 height 22
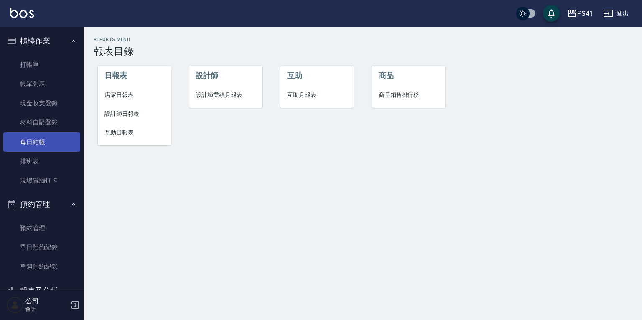
click at [47, 140] on link "每日結帳" at bounding box center [41, 141] width 77 height 19
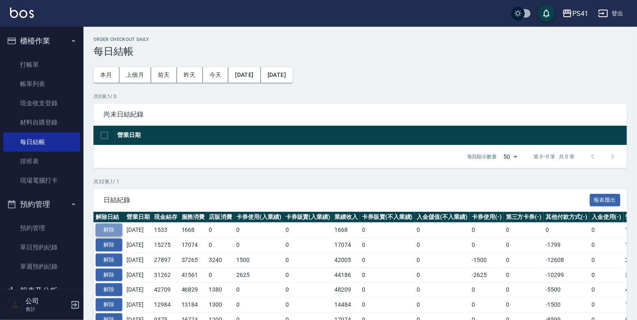
click at [100, 232] on button "解除" at bounding box center [109, 229] width 27 height 13
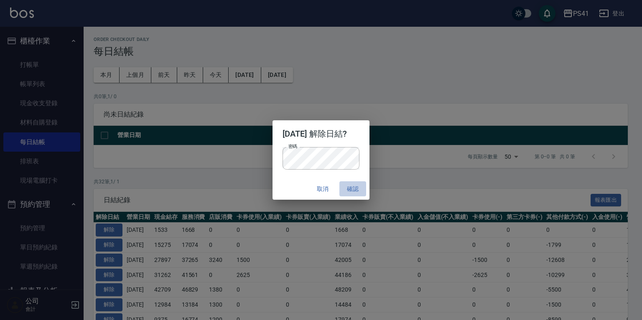
click at [358, 188] on button "確認" at bounding box center [352, 188] width 27 height 15
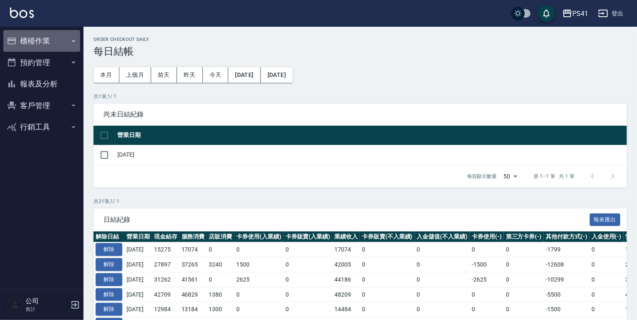
click at [50, 43] on button "櫃檯作業" at bounding box center [41, 41] width 77 height 22
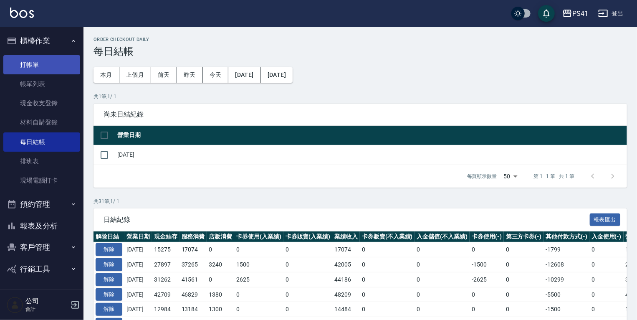
click at [52, 63] on link "打帳單" at bounding box center [41, 64] width 77 height 19
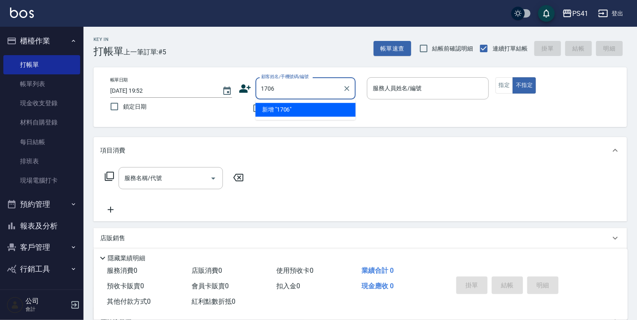
type input "1706"
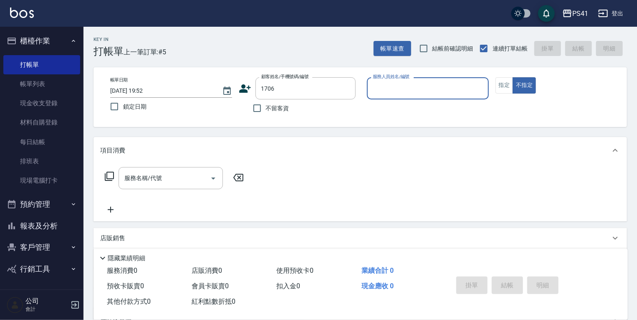
click at [36, 241] on button "客戶管理" at bounding box center [41, 247] width 77 height 22
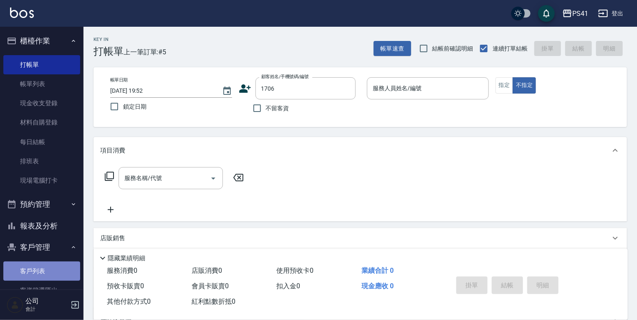
click at [49, 272] on link "客戶列表" at bounding box center [41, 270] width 77 height 19
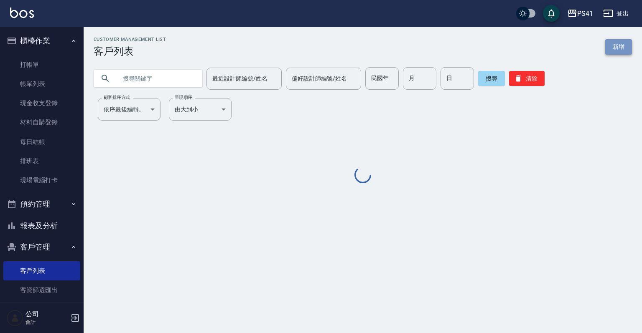
click at [620, 53] on link "新增" at bounding box center [618, 46] width 27 height 15
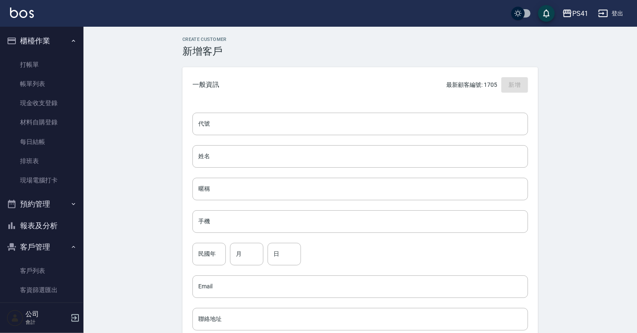
click at [345, 137] on div "代號 代號 姓名 姓名 暱稱 暱稱 手機 手機 民國年 民國年 月 月 日 日 Email Email 聯絡地址 聯絡地址 男 女 LINE ID LINE …" at bounding box center [361, 306] width 356 height 406
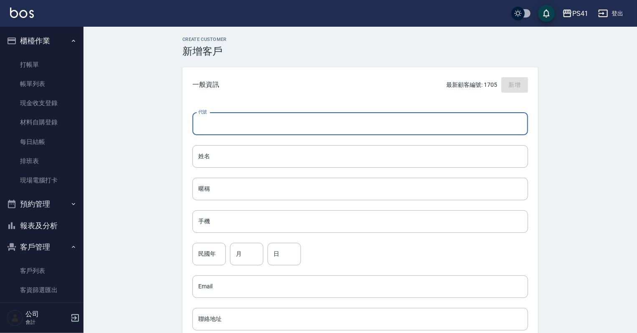
click at [360, 129] on input "代號" at bounding box center [361, 124] width 336 height 23
type input "1706"
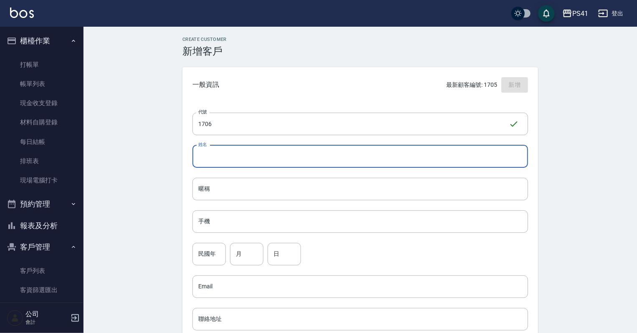
drag, startPoint x: 433, startPoint y: 150, endPoint x: 440, endPoint y: 146, distance: 8.5
click at [433, 150] on input "姓名" at bounding box center [361, 156] width 336 height 23
type input "[PERSON_NAME]"
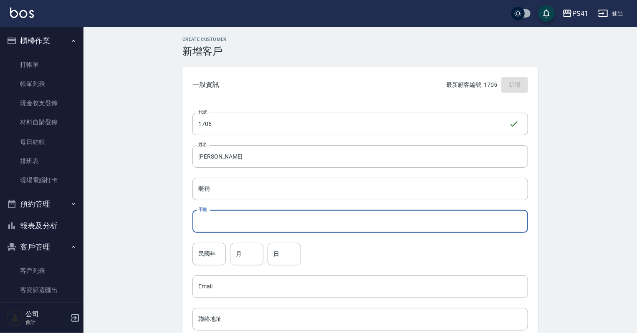
click at [279, 213] on input "手機" at bounding box center [361, 222] width 336 height 23
type input "0918524867"
click at [198, 263] on input "民國年" at bounding box center [209, 254] width 33 height 23
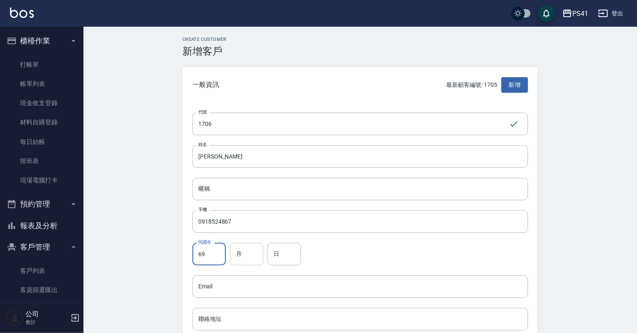
type input "69"
drag, startPoint x: 257, startPoint y: 255, endPoint x: 304, endPoint y: 245, distance: 47.4
click at [257, 256] on input "月" at bounding box center [246, 254] width 33 height 23
type input "05"
drag, startPoint x: 284, startPoint y: 251, endPoint x: 305, endPoint y: 256, distance: 21.3
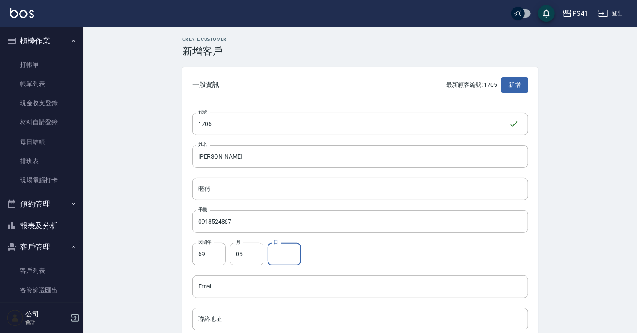
click at [284, 252] on input "日" at bounding box center [284, 254] width 33 height 23
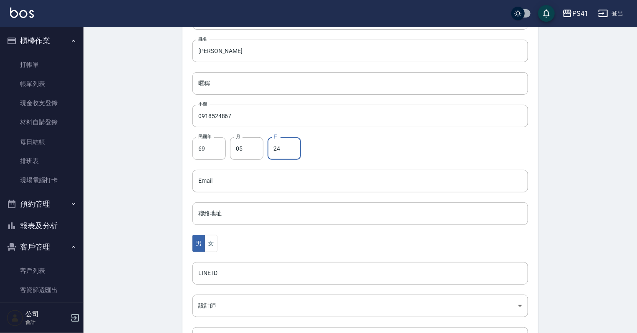
scroll to position [134, 0]
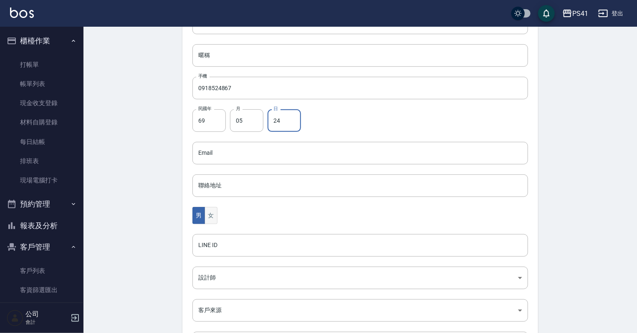
type input "24"
click at [210, 219] on button "女" at bounding box center [211, 215] width 13 height 17
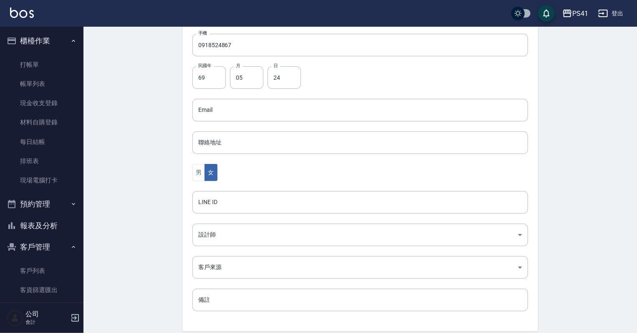
scroll to position [210, 0]
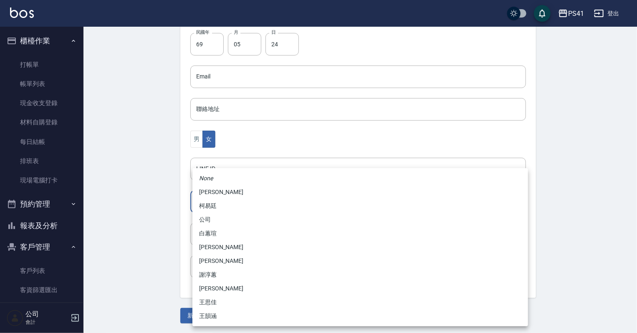
click at [233, 202] on body "PS41 登出 櫃檯作業 打帳單 帳單列表 現金收支登錄 材料自購登錄 每日結帳 排班表 現場電腦打卡 預約管理 預約管理 單日預約紀錄 單週預約紀錄 報表及…" at bounding box center [318, 62] width 637 height 544
click at [226, 202] on li "柯易廷" at bounding box center [361, 206] width 336 height 14
type input "a4b5a48f-48c4-4a60-a2f1-ef8685389a6a"
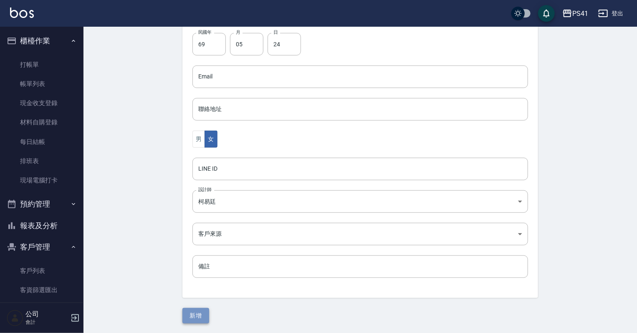
click at [206, 312] on button "新增" at bounding box center [196, 315] width 27 height 15
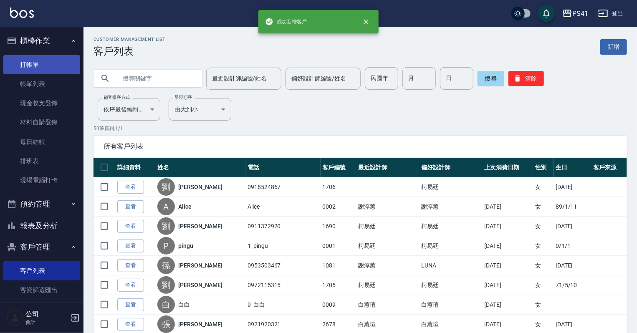
click at [45, 63] on link "打帳單" at bounding box center [41, 64] width 77 height 19
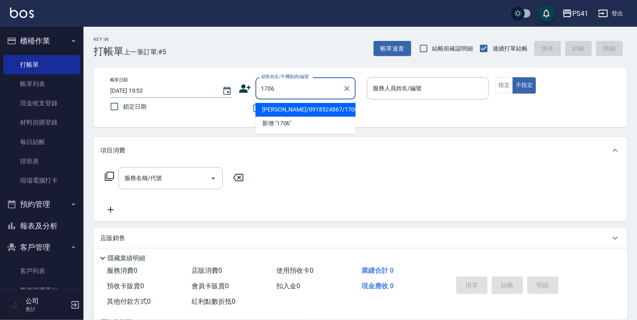
type input "[PERSON_NAME]/0918524867/1706"
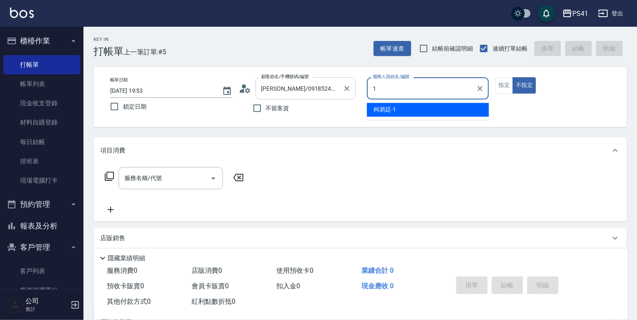
type input "[PERSON_NAME]-1"
type button "false"
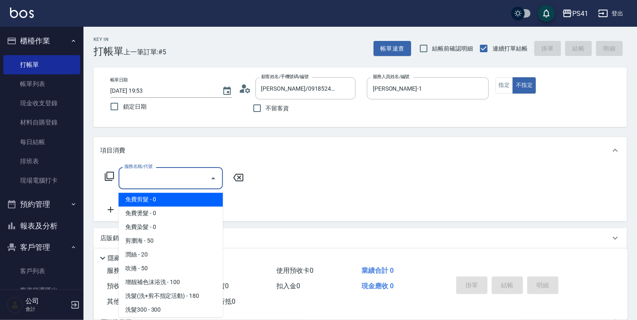
click at [139, 183] on input "服務名稱/代號" at bounding box center [164, 178] width 84 height 15
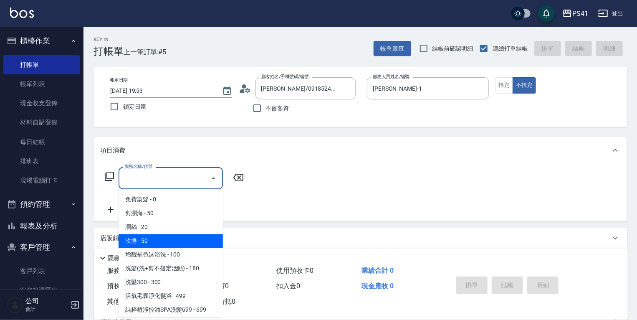
scroll to position [67, 0]
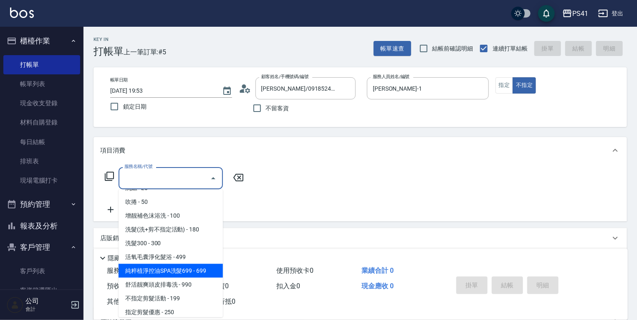
click at [196, 269] on span "純粹植淨控油SPA洗髮699 - 699" at bounding box center [171, 271] width 104 height 14
type input "純粹植淨控油SPA洗髮699(1699)"
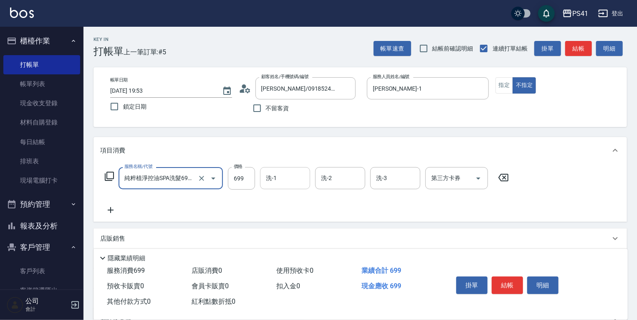
click at [291, 182] on input "洗-1" at bounding box center [285, 178] width 43 height 15
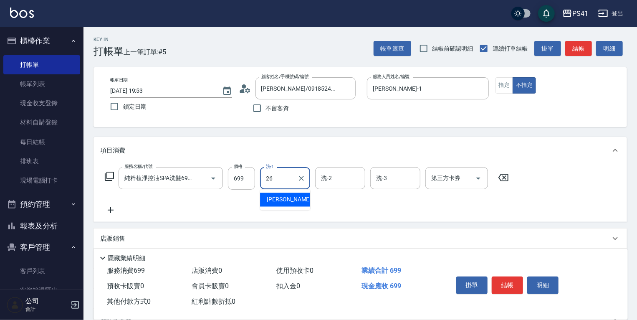
type input "26"
click at [113, 216] on div "服務名稱/代號 純粹植淨控油SPA洗髮699(1699) 服務名稱/代號 價格 699 價格 洗-1 洗-1 洗-2 洗-2 洗-3 洗-3 第三方卡券 第三…" at bounding box center [361, 193] width 534 height 58
click at [114, 208] on icon at bounding box center [110, 210] width 21 height 10
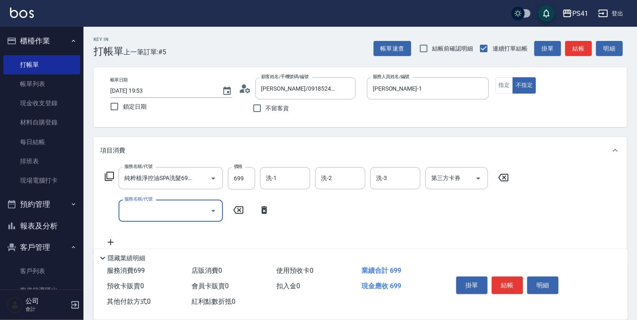
scroll to position [0, 0]
click at [147, 217] on input "服務名稱/代號" at bounding box center [164, 210] width 84 height 15
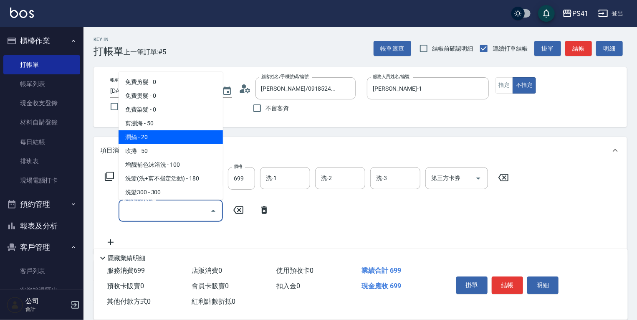
click at [181, 137] on span "潤絲 - 20" at bounding box center [171, 137] width 104 height 14
type input "潤絲(820)"
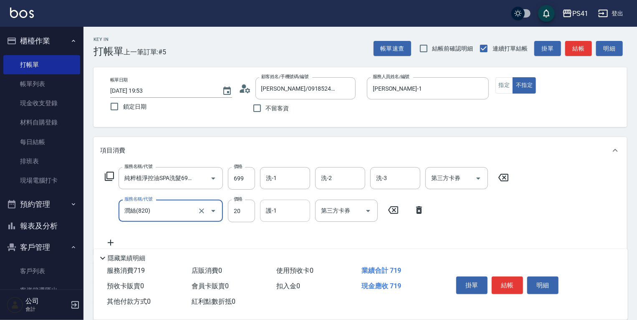
click at [270, 214] on input "護-1" at bounding box center [285, 210] width 43 height 15
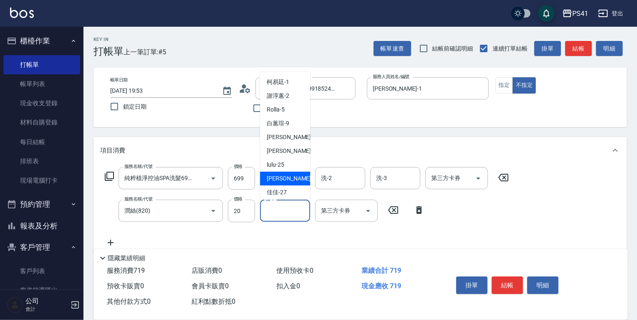
click at [279, 175] on span "[PERSON_NAME] -26" at bounding box center [293, 178] width 53 height 9
type input "[PERSON_NAME]-26"
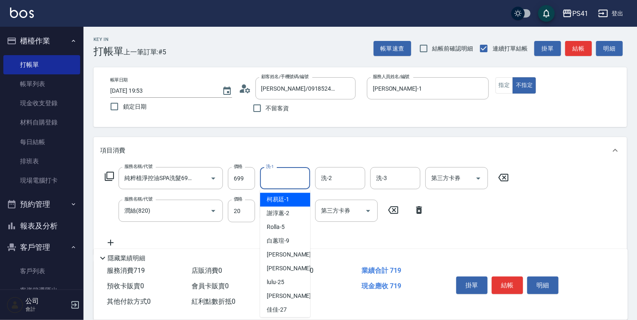
click at [290, 181] on input "洗-1" at bounding box center [285, 178] width 43 height 15
click at [291, 292] on span "[PERSON_NAME] -26" at bounding box center [293, 296] width 53 height 9
type input "[PERSON_NAME]-26"
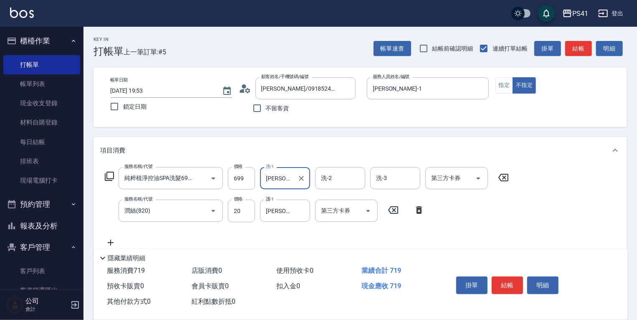
click at [257, 234] on div "服務名稱/代號 純粹植淨控油SPA洗髮699(1699) 服務名稱/代號 價格 699 價格 洗-1 [PERSON_NAME]-26 洗-1 洗-2 洗-2…" at bounding box center [307, 207] width 414 height 81
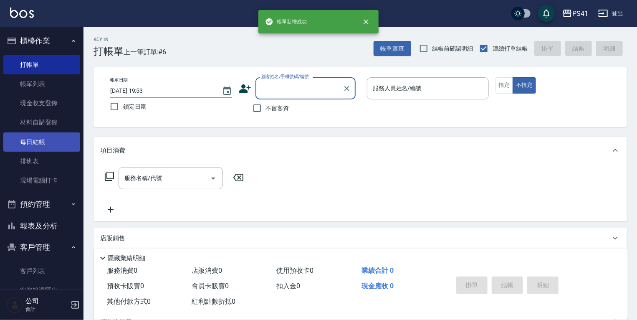
drag, startPoint x: 46, startPoint y: 149, endPoint x: 50, endPoint y: 150, distance: 4.9
click at [46, 149] on link "每日結帳" at bounding box center [41, 141] width 77 height 19
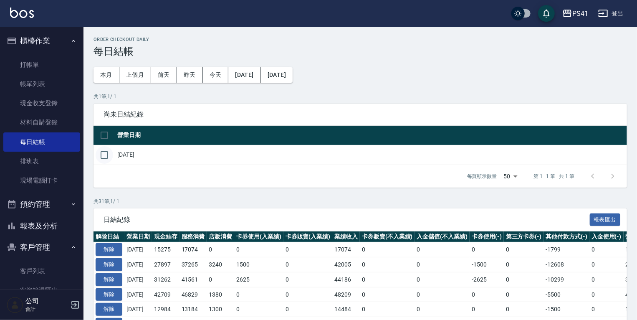
click at [94, 153] on td at bounding box center [105, 155] width 22 height 20
click at [98, 153] on input "checkbox" at bounding box center [105, 155] width 18 height 18
checkbox input "true"
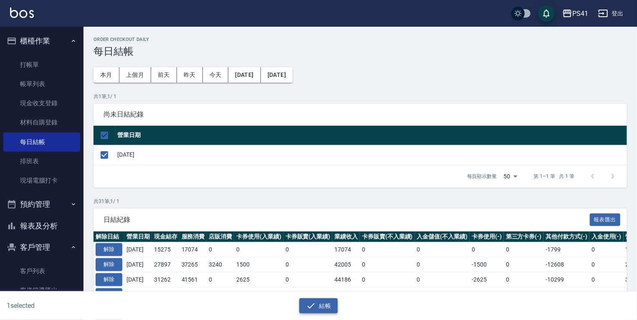
click at [312, 312] on button "結帳" at bounding box center [318, 305] width 39 height 15
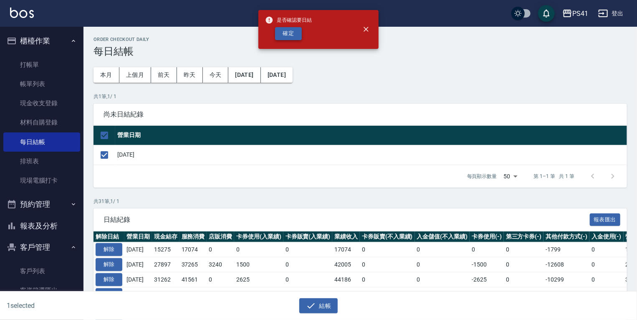
click at [287, 36] on button "確定" at bounding box center [288, 33] width 27 height 13
checkbox input "false"
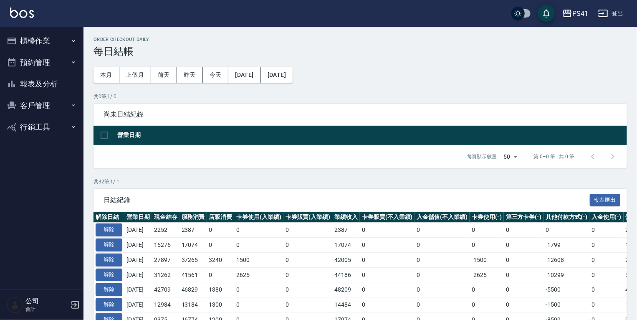
click at [42, 79] on button "報表及分析" at bounding box center [41, 84] width 77 height 22
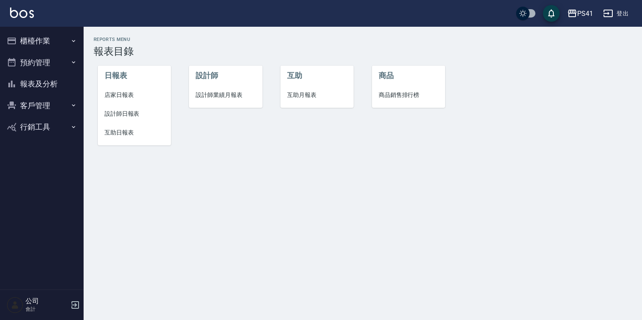
click at [130, 95] on span "店家日報表" at bounding box center [134, 95] width 60 height 9
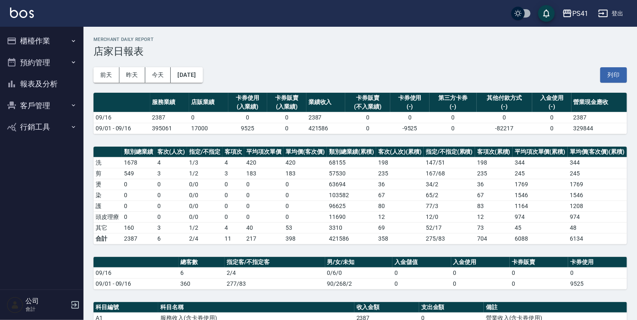
scroll to position [67, 0]
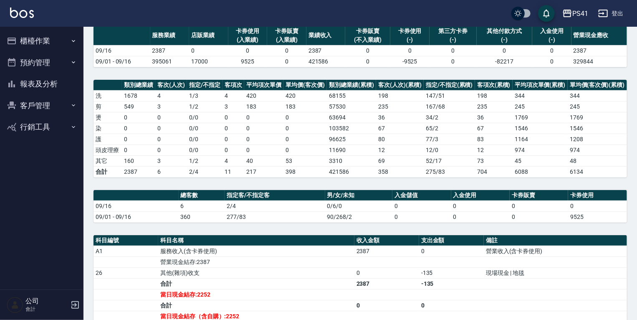
click at [38, 81] on button "報表及分析" at bounding box center [41, 84] width 77 height 22
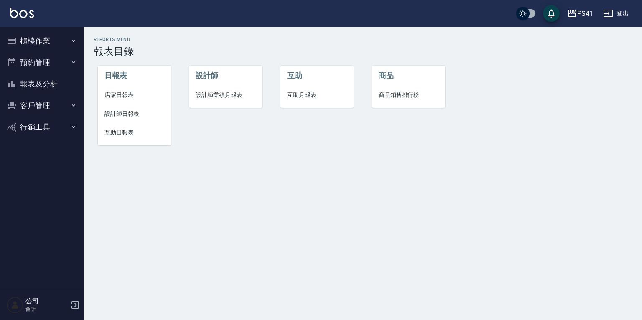
click at [119, 112] on span "設計師日報表" at bounding box center [134, 113] width 60 height 9
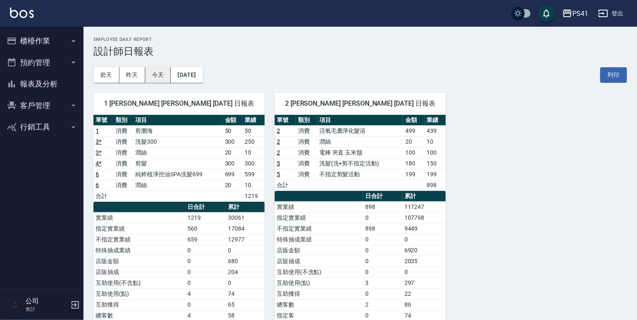
click at [154, 75] on button "今天" at bounding box center [158, 74] width 26 height 15
click at [35, 82] on button "報表及分析" at bounding box center [41, 84] width 77 height 22
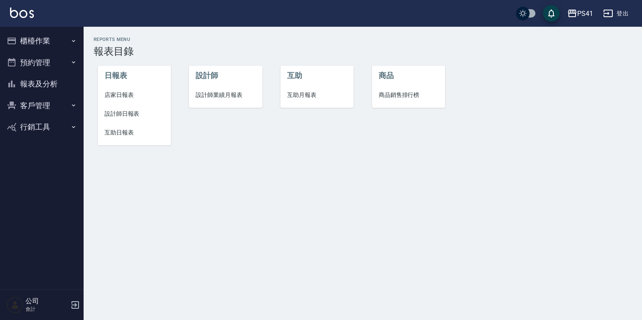
click at [127, 94] on span "店家日報表" at bounding box center [134, 95] width 60 height 9
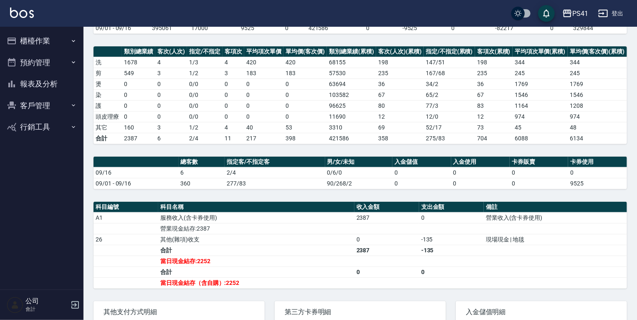
scroll to position [134, 0]
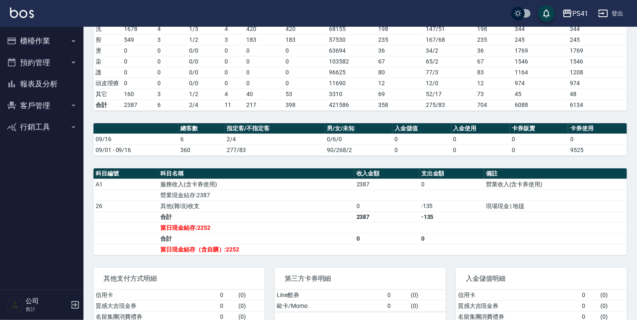
click at [52, 83] on button "報表及分析" at bounding box center [41, 84] width 77 height 22
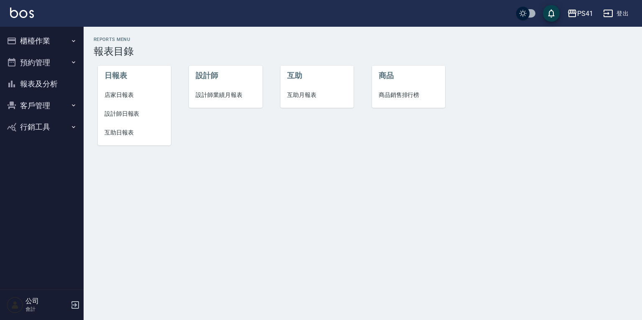
click at [129, 115] on span "設計師日報表" at bounding box center [134, 113] width 60 height 9
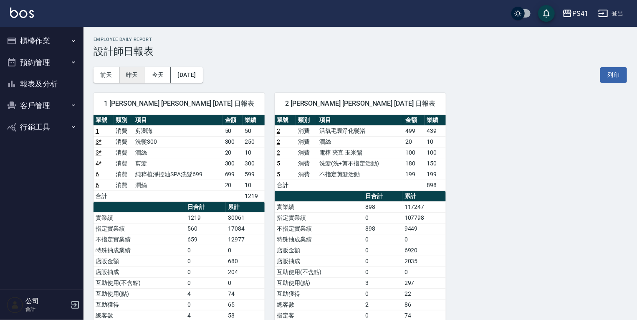
click at [132, 73] on button "昨天" at bounding box center [132, 74] width 26 height 15
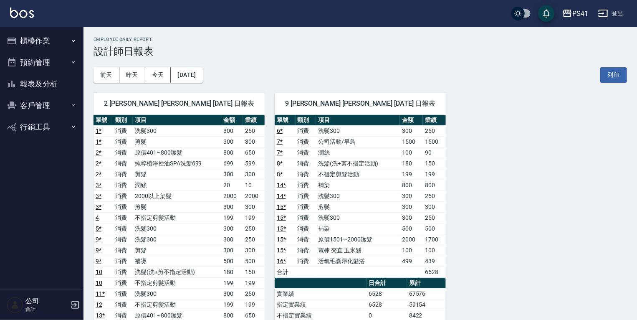
click at [62, 84] on button "報表及分析" at bounding box center [41, 84] width 77 height 22
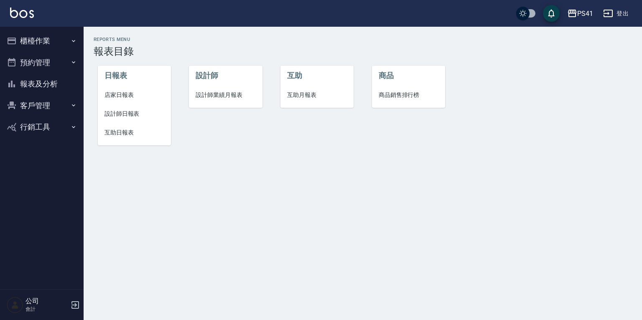
click at [209, 96] on span "設計師業績月報表" at bounding box center [225, 95] width 60 height 9
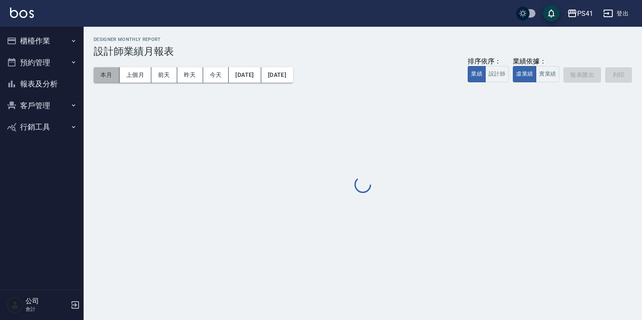
click at [109, 75] on button "本月" at bounding box center [107, 74] width 26 height 15
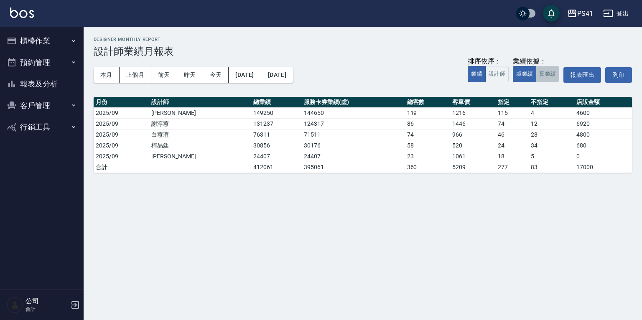
click at [550, 76] on button "實業績" at bounding box center [546, 74] width 23 height 16
click at [530, 75] on button "虛業績" at bounding box center [524, 74] width 23 height 16
click at [548, 75] on button "實業績" at bounding box center [546, 74] width 23 height 16
drag, startPoint x: 51, startPoint y: 102, endPoint x: 52, endPoint y: 109, distance: 6.7
click at [52, 103] on button "客戶管理" at bounding box center [41, 106] width 77 height 22
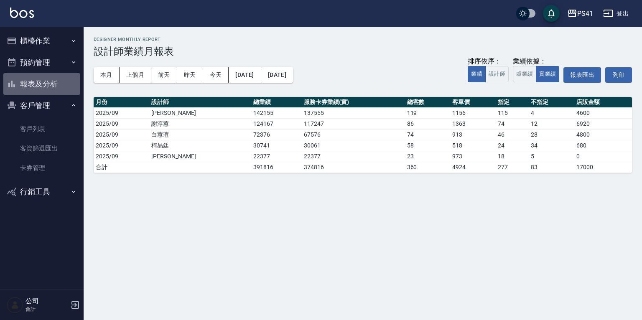
click at [50, 88] on button "報表及分析" at bounding box center [41, 84] width 77 height 22
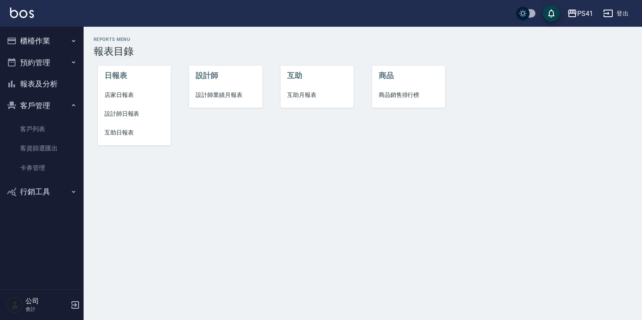
click at [130, 134] on span "互助日報表" at bounding box center [134, 132] width 60 height 9
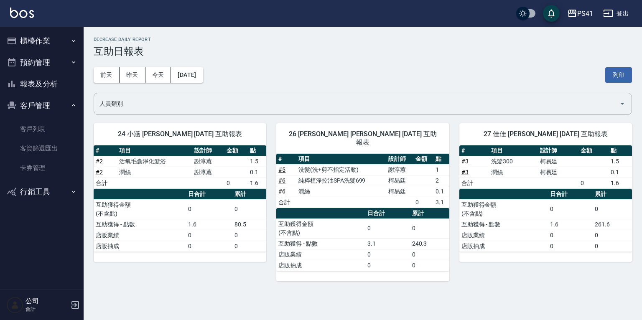
click at [33, 60] on button "預約管理" at bounding box center [41, 63] width 77 height 22
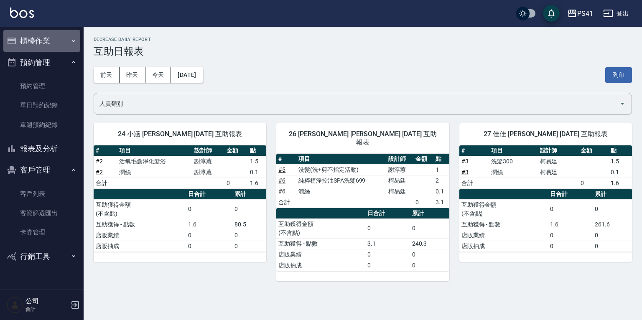
click at [33, 42] on button "櫃檯作業" at bounding box center [41, 41] width 77 height 22
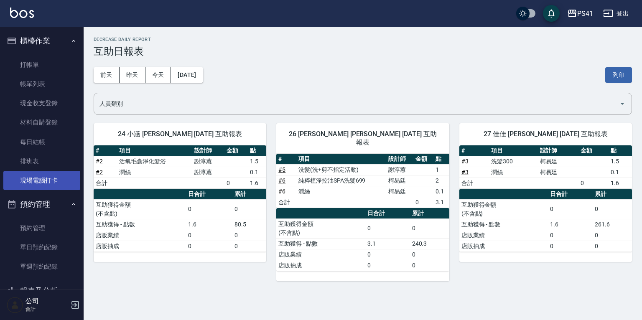
click at [37, 175] on link "現場電腦打卡" at bounding box center [41, 180] width 77 height 19
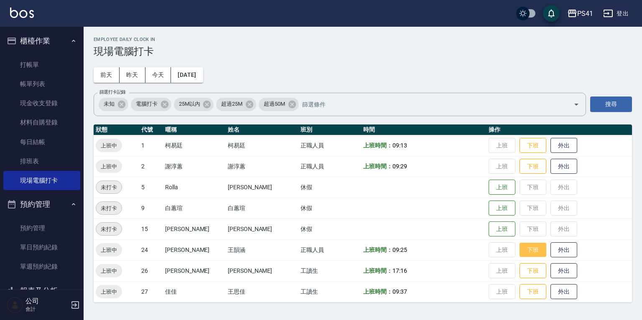
click at [523, 251] on button "下班" at bounding box center [532, 250] width 27 height 15
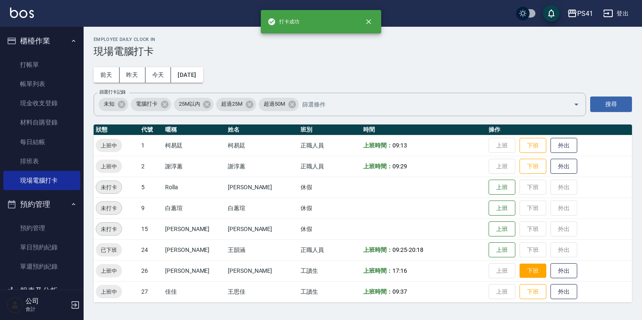
click at [519, 268] on button "下班" at bounding box center [532, 271] width 27 height 15
